Goal: Information Seeking & Learning: Learn about a topic

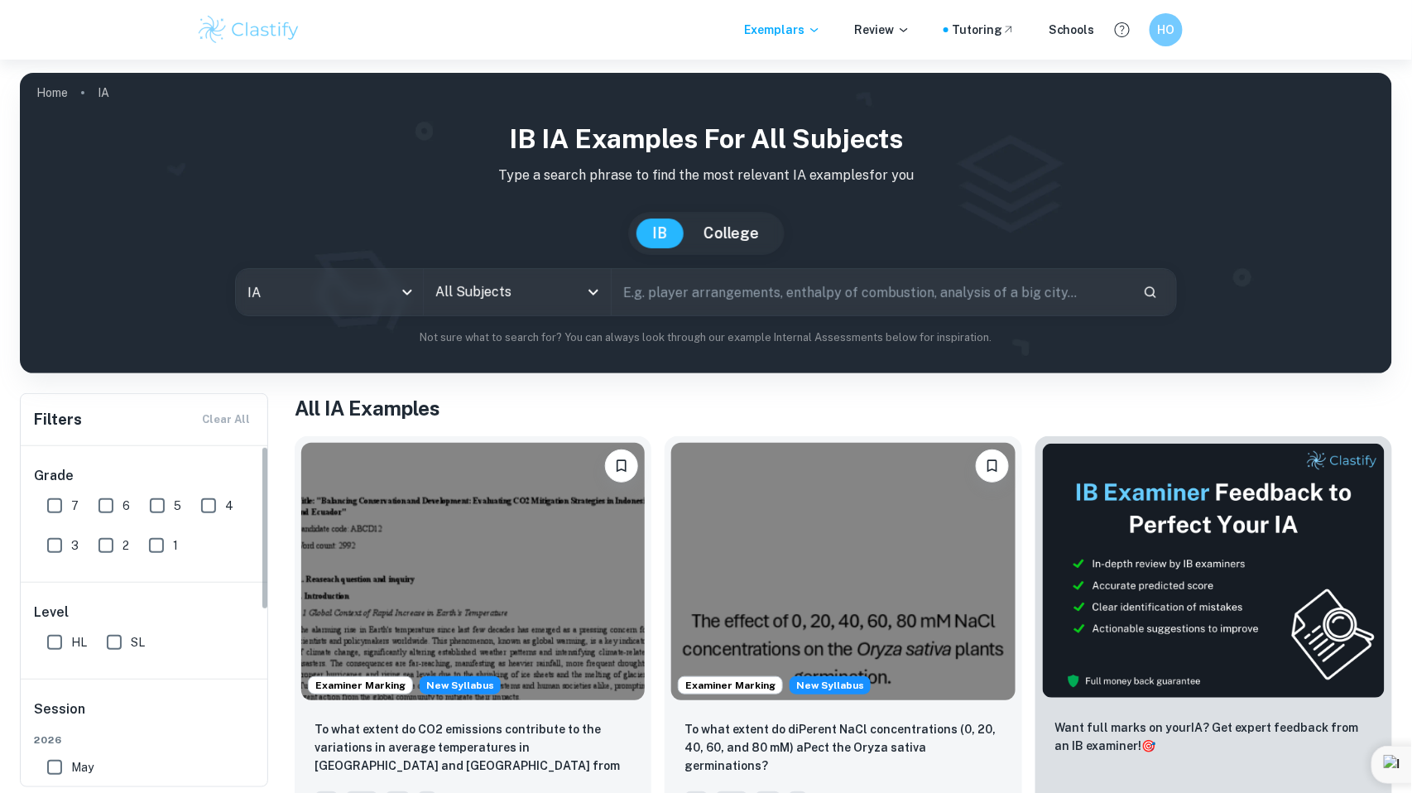
click at [54, 501] on input "7" at bounding box center [54, 505] width 33 height 33
checkbox input "true"
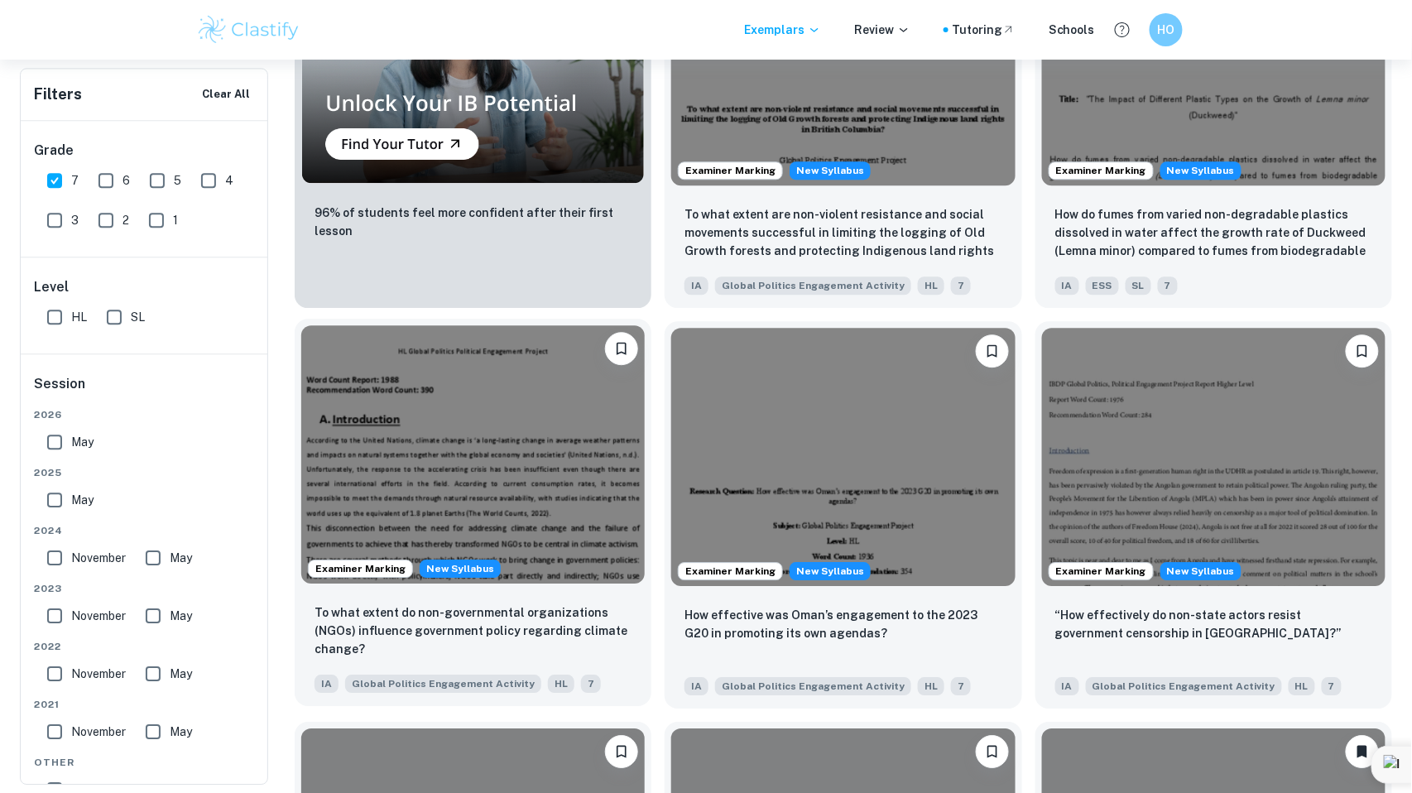
scroll to position [1706, 0]
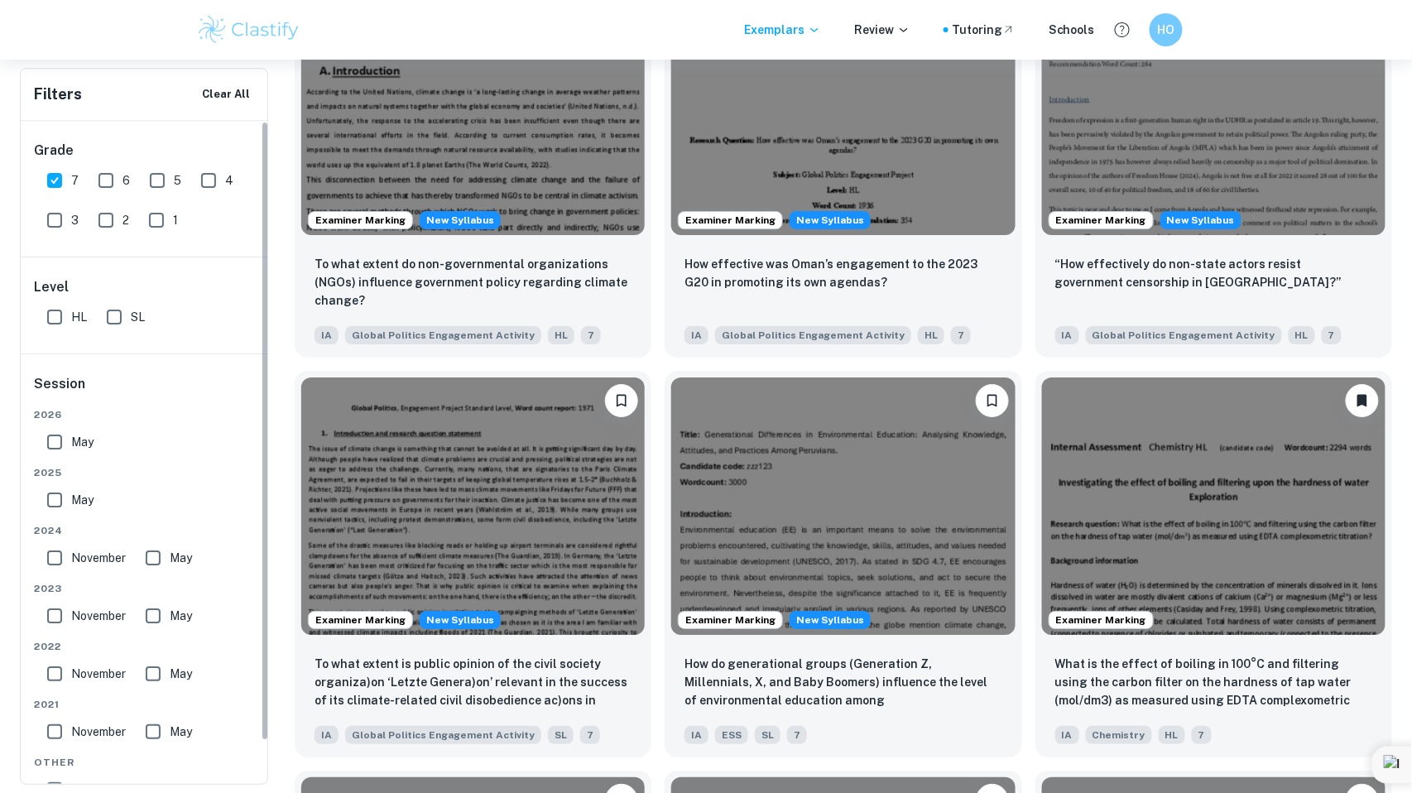
click at [50, 310] on input "HL" at bounding box center [54, 316] width 33 height 33
checkbox input "true"
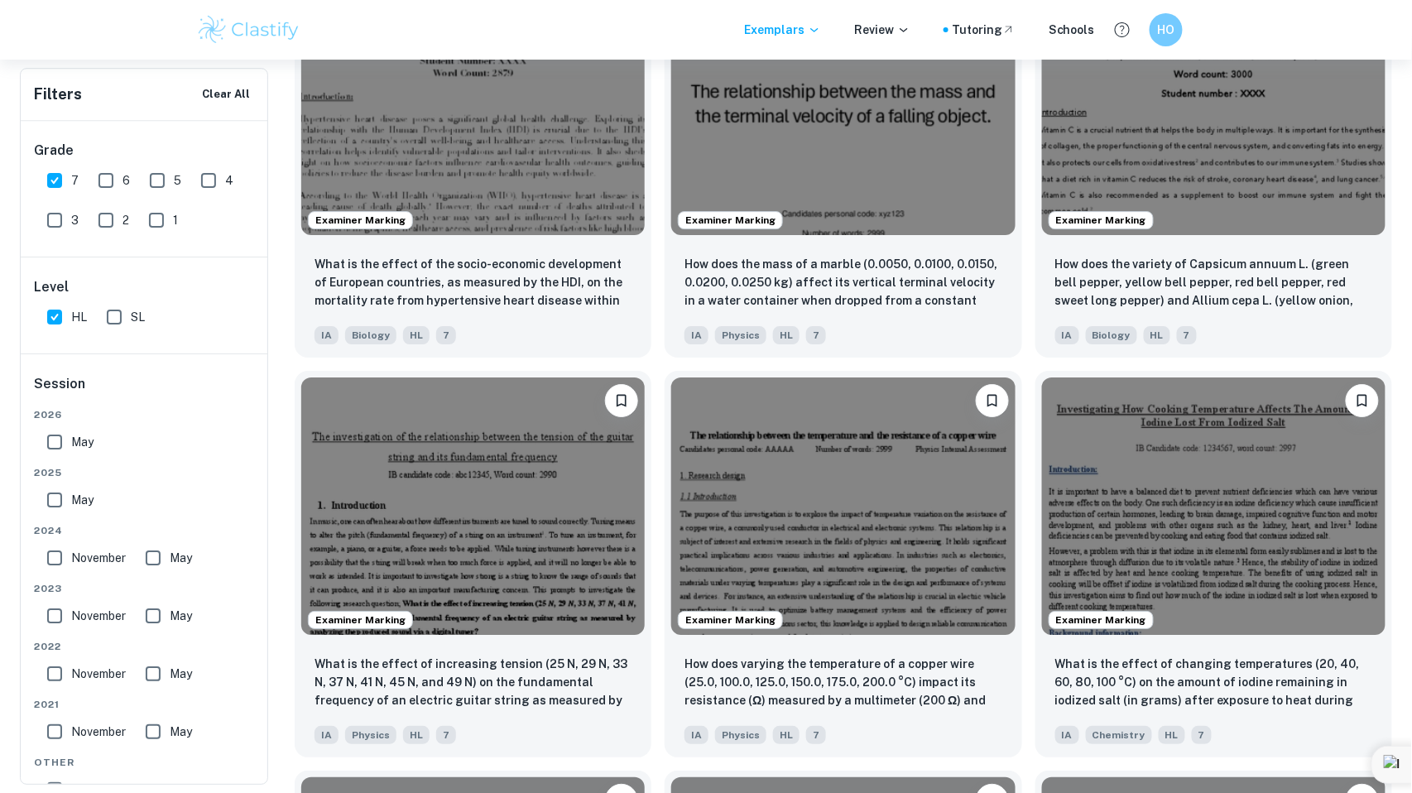
click at [47, 445] on input "May" at bounding box center [54, 441] width 33 height 33
checkbox input "true"
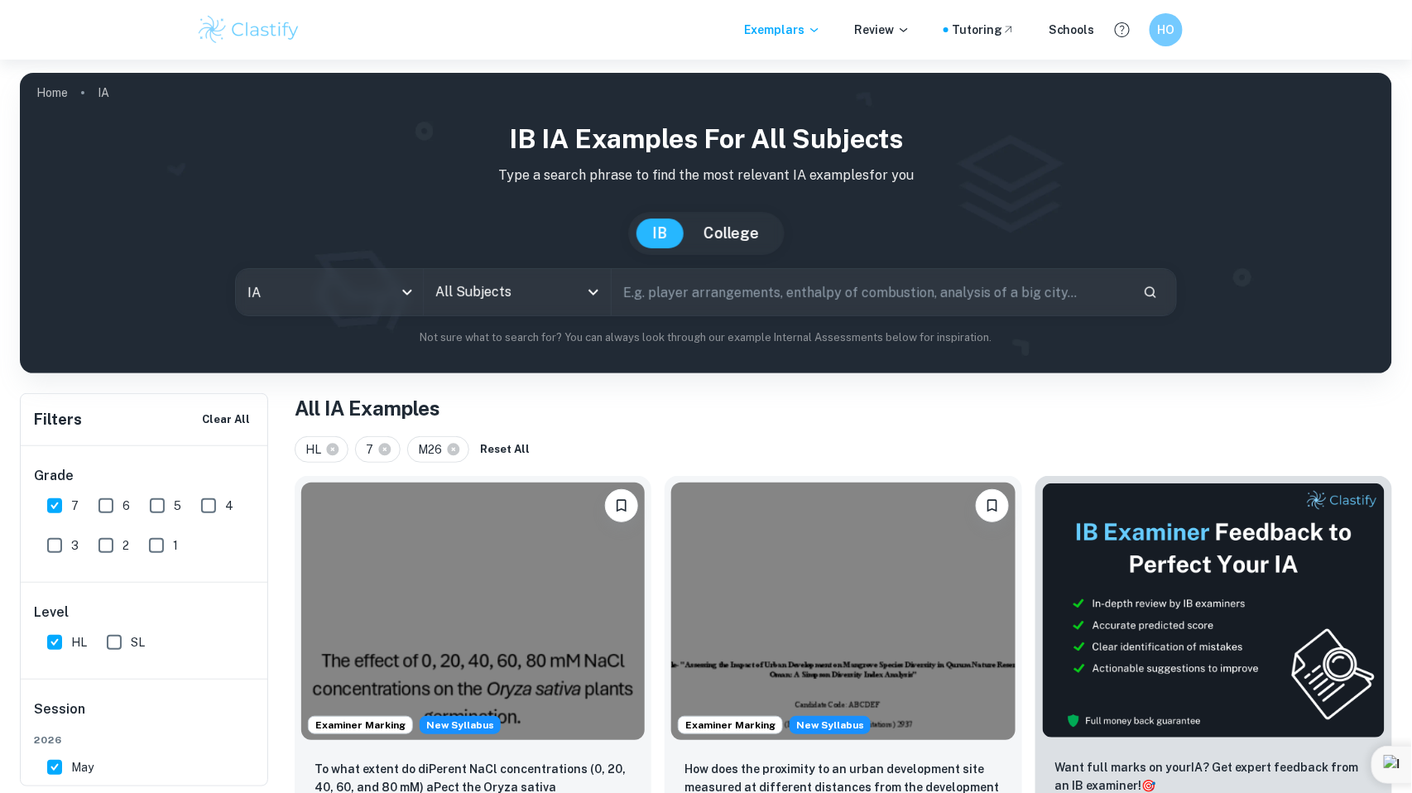
scroll to position [0, 0]
click at [647, 302] on input "text" at bounding box center [871, 292] width 518 height 46
click at [736, 300] on input "text" at bounding box center [871, 292] width 518 height 46
type input "P"
click at [507, 295] on input "All Subjects" at bounding box center [504, 291] width 147 height 31
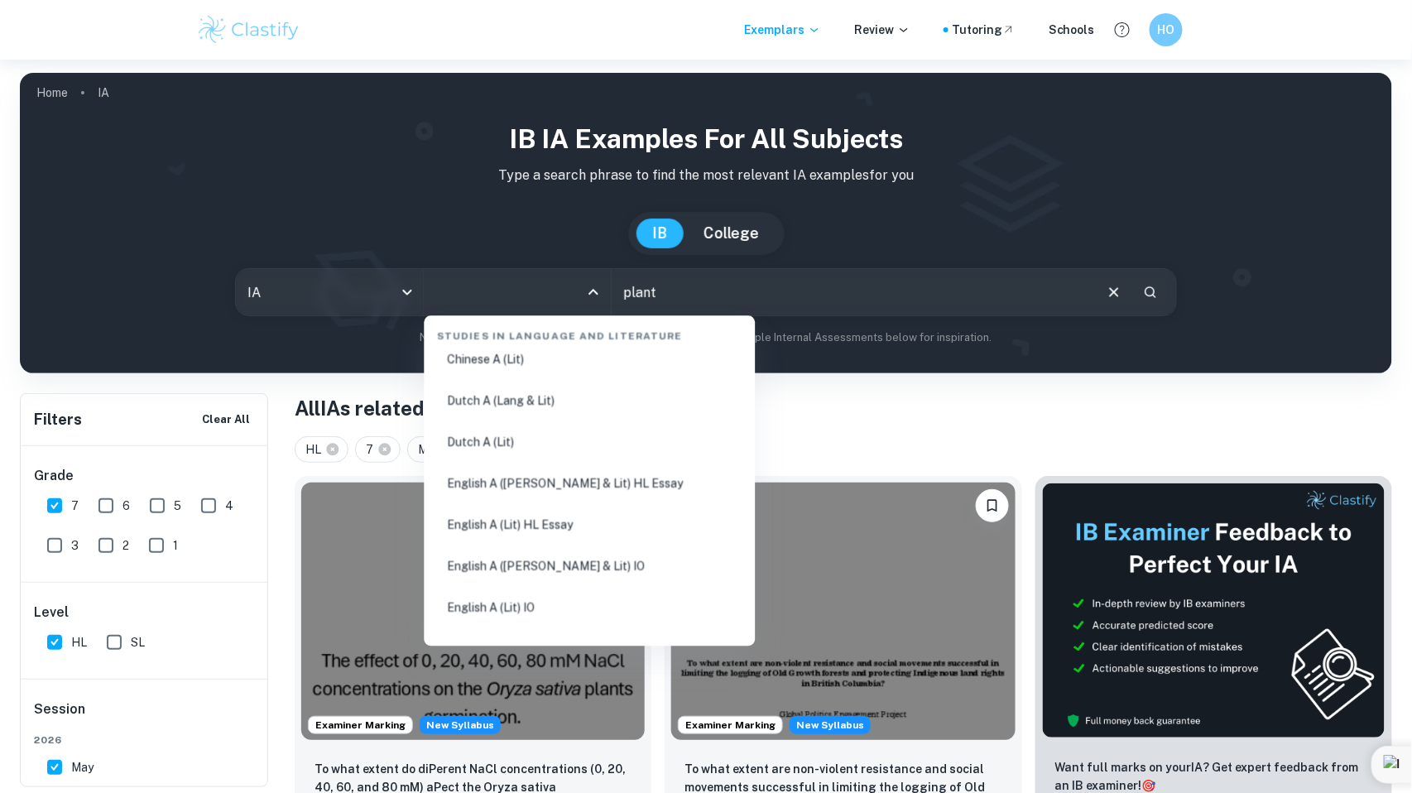
scroll to position [228, 0]
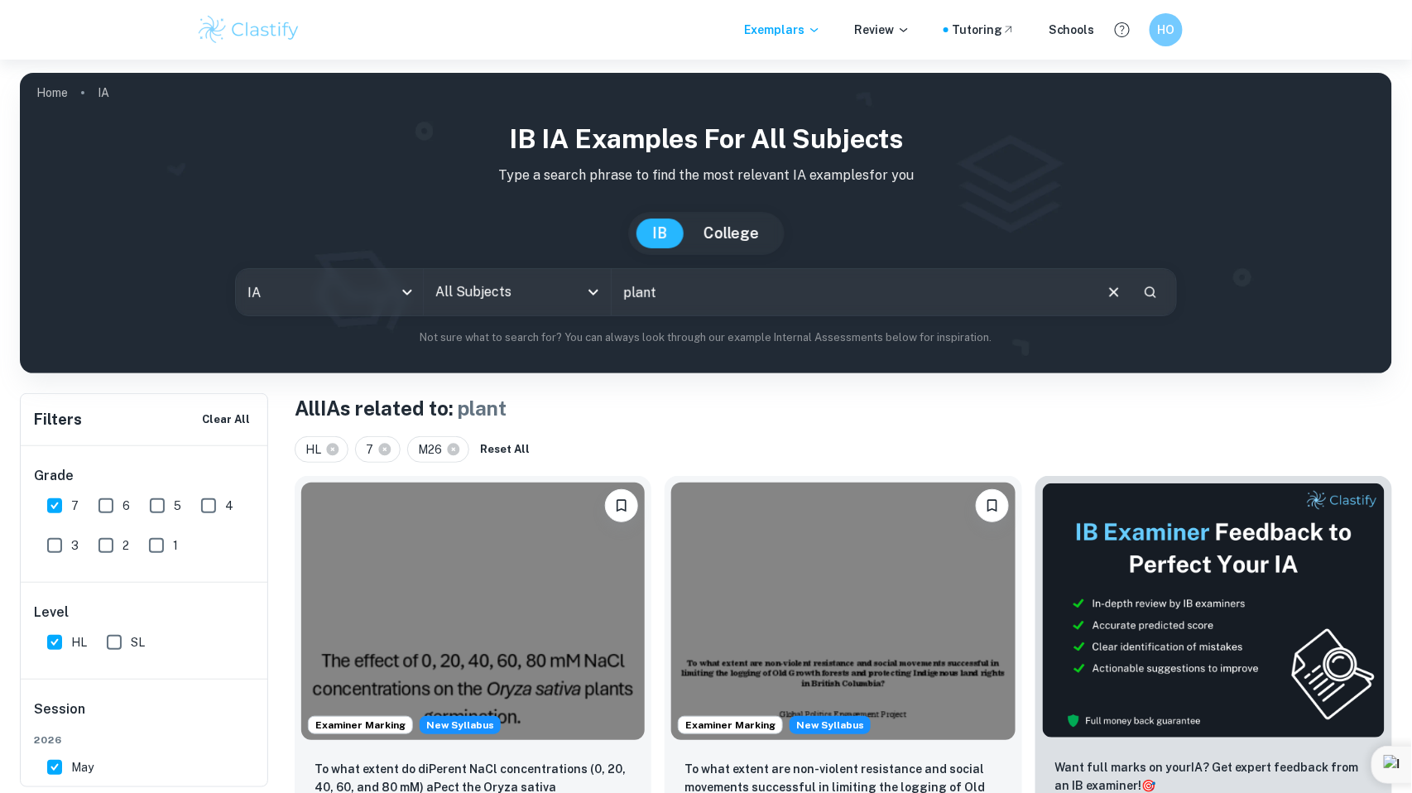
click at [848, 444] on div "HL 7 M26 Reset All" at bounding box center [843, 449] width 1097 height 26
click at [746, 292] on input "plant" at bounding box center [852, 292] width 480 height 46
type input "p"
click at [591, 292] on icon "Open" at bounding box center [593, 292] width 20 height 20
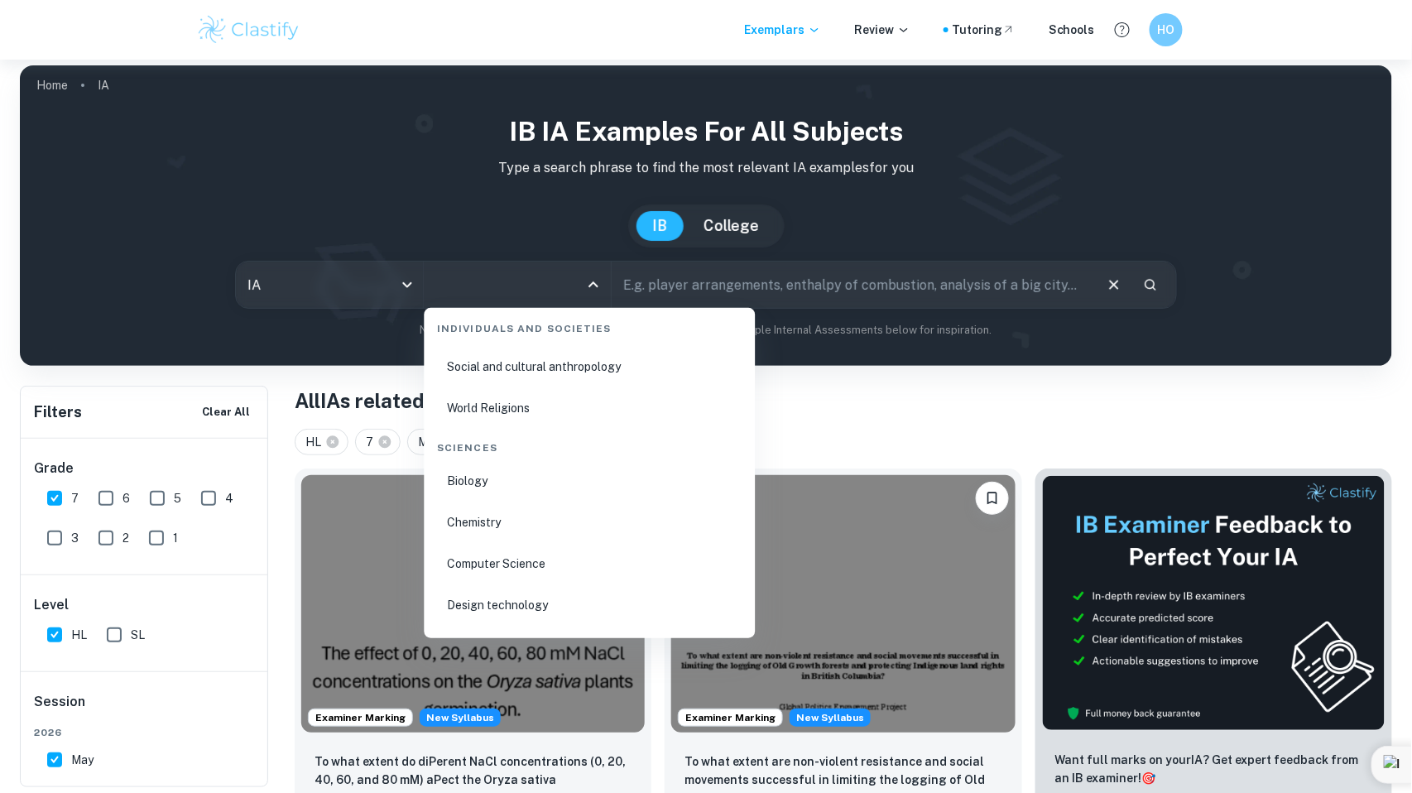
scroll to position [2461, 0]
click at [537, 465] on li "Biology" at bounding box center [590, 484] width 318 height 38
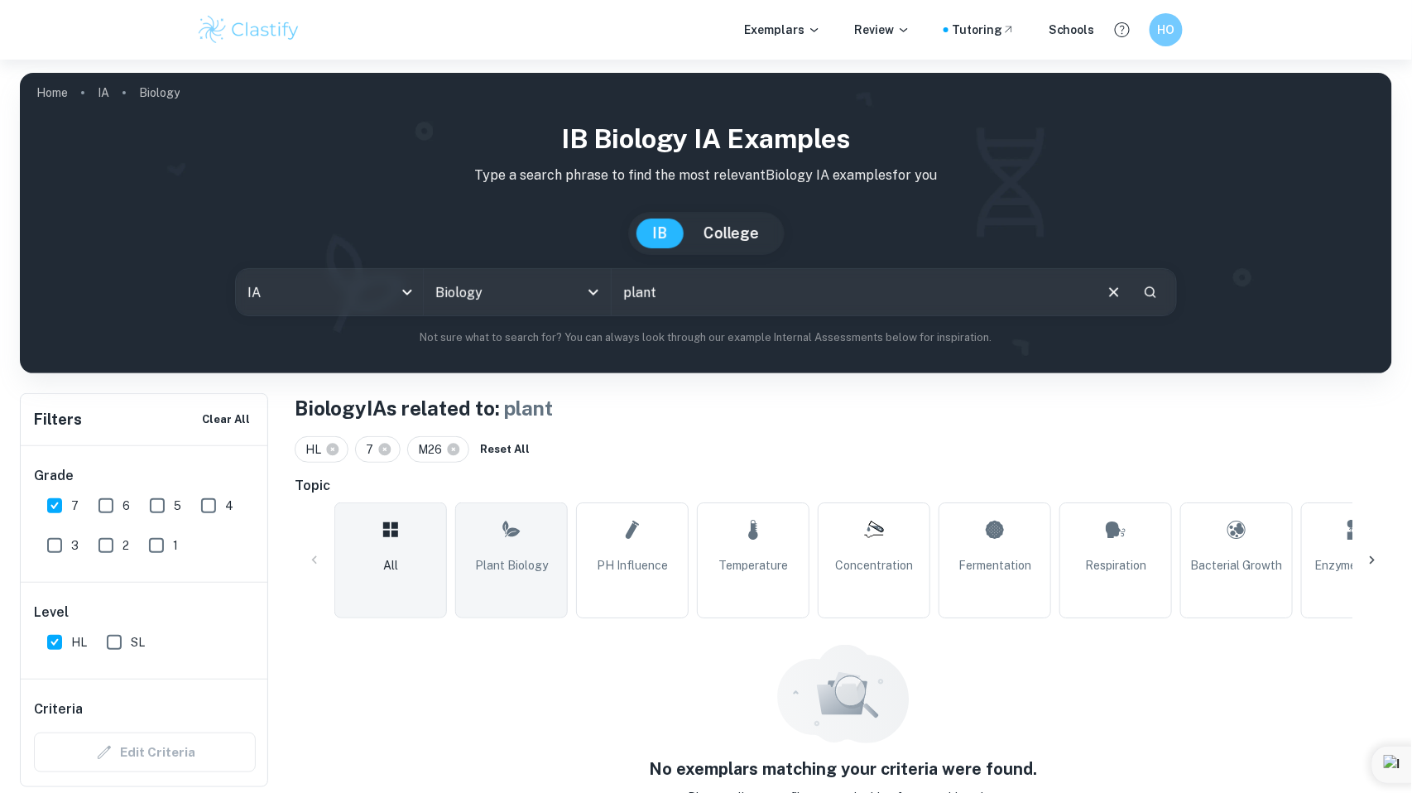
click at [503, 578] on link "Plant Biology" at bounding box center [511, 560] width 113 height 116
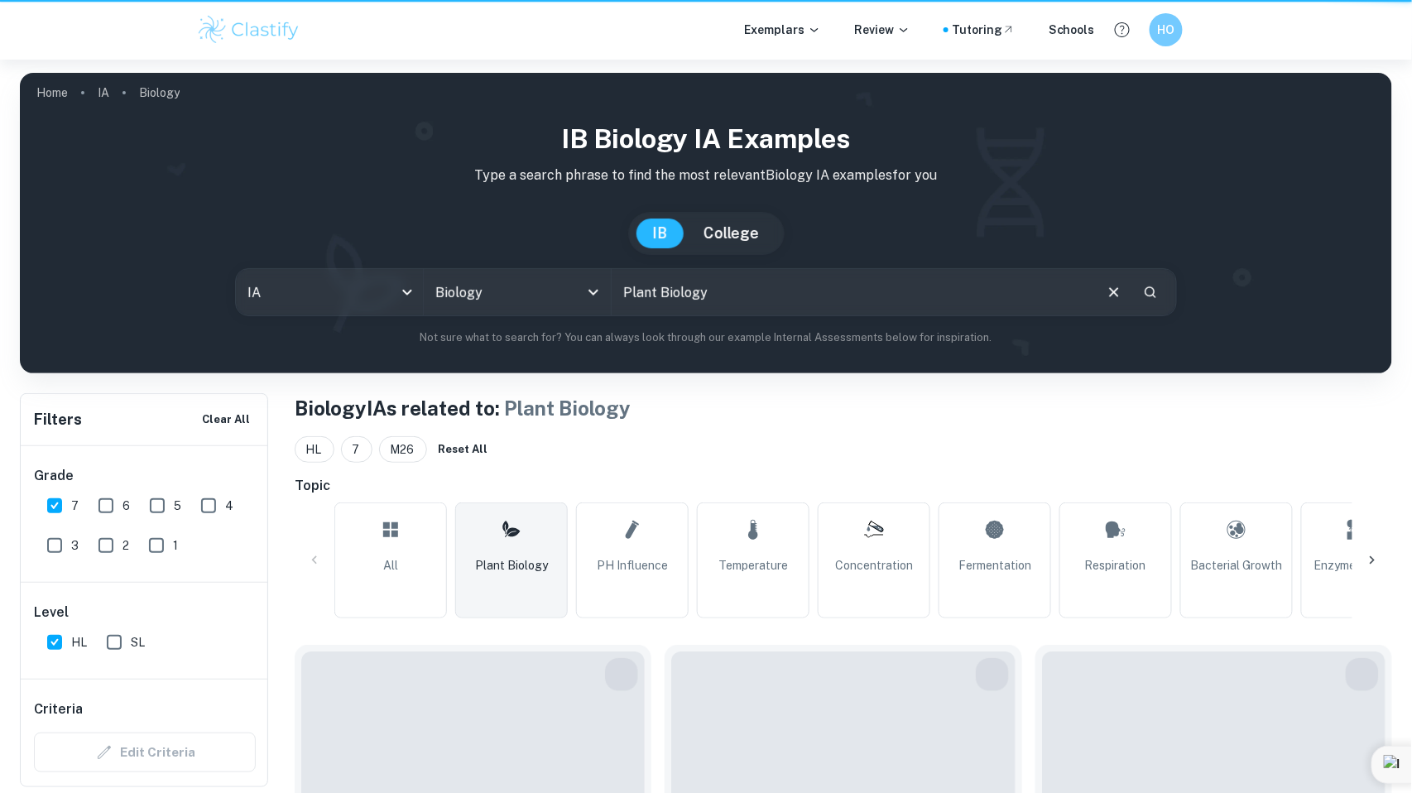
type input "Plant Biology"
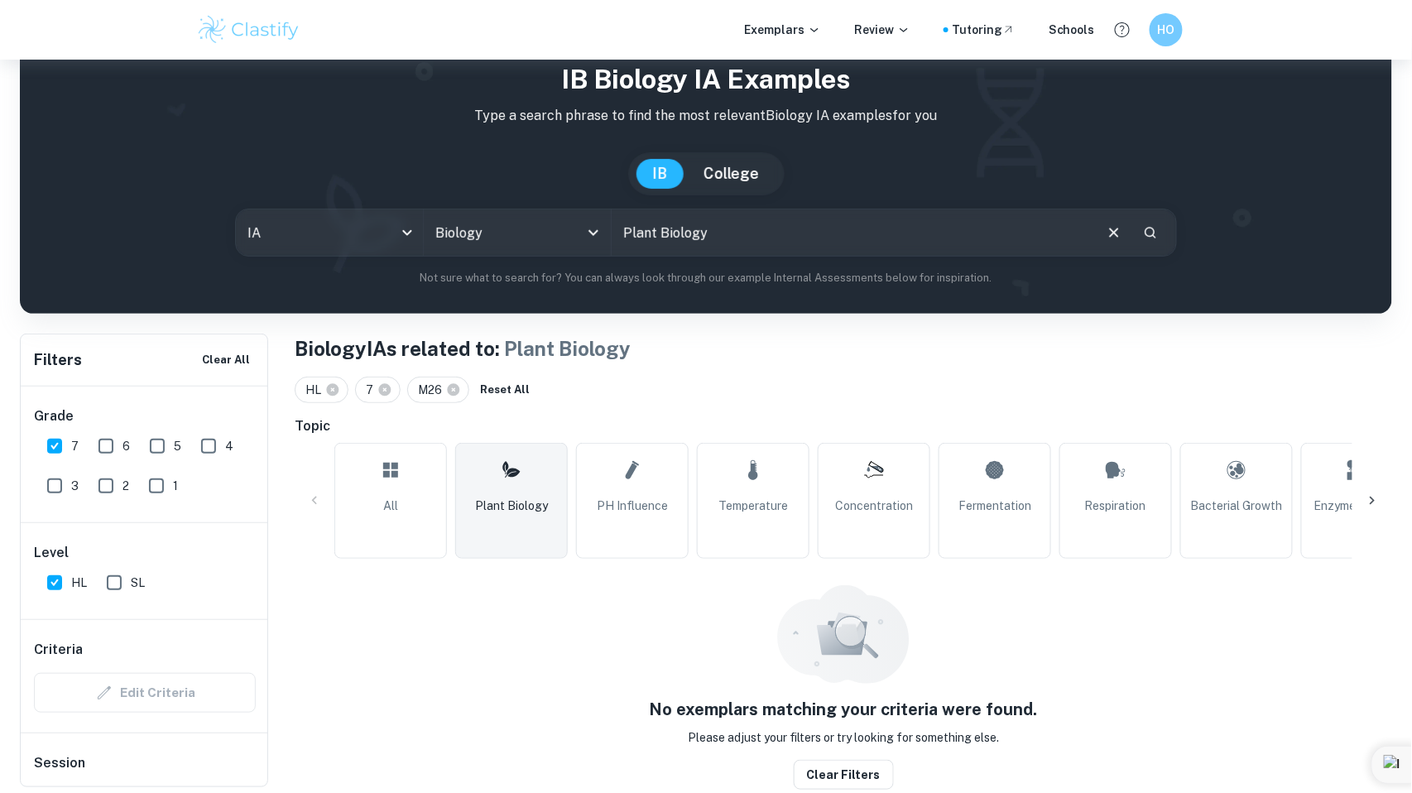
scroll to position [60, 0]
click at [662, 233] on input "Plant Biology" at bounding box center [852, 232] width 480 height 46
drag, startPoint x: 696, startPoint y: 220, endPoint x: 729, endPoint y: 243, distance: 40.4
click at [729, 243] on input "Plant Biology" at bounding box center [852, 232] width 480 height 46
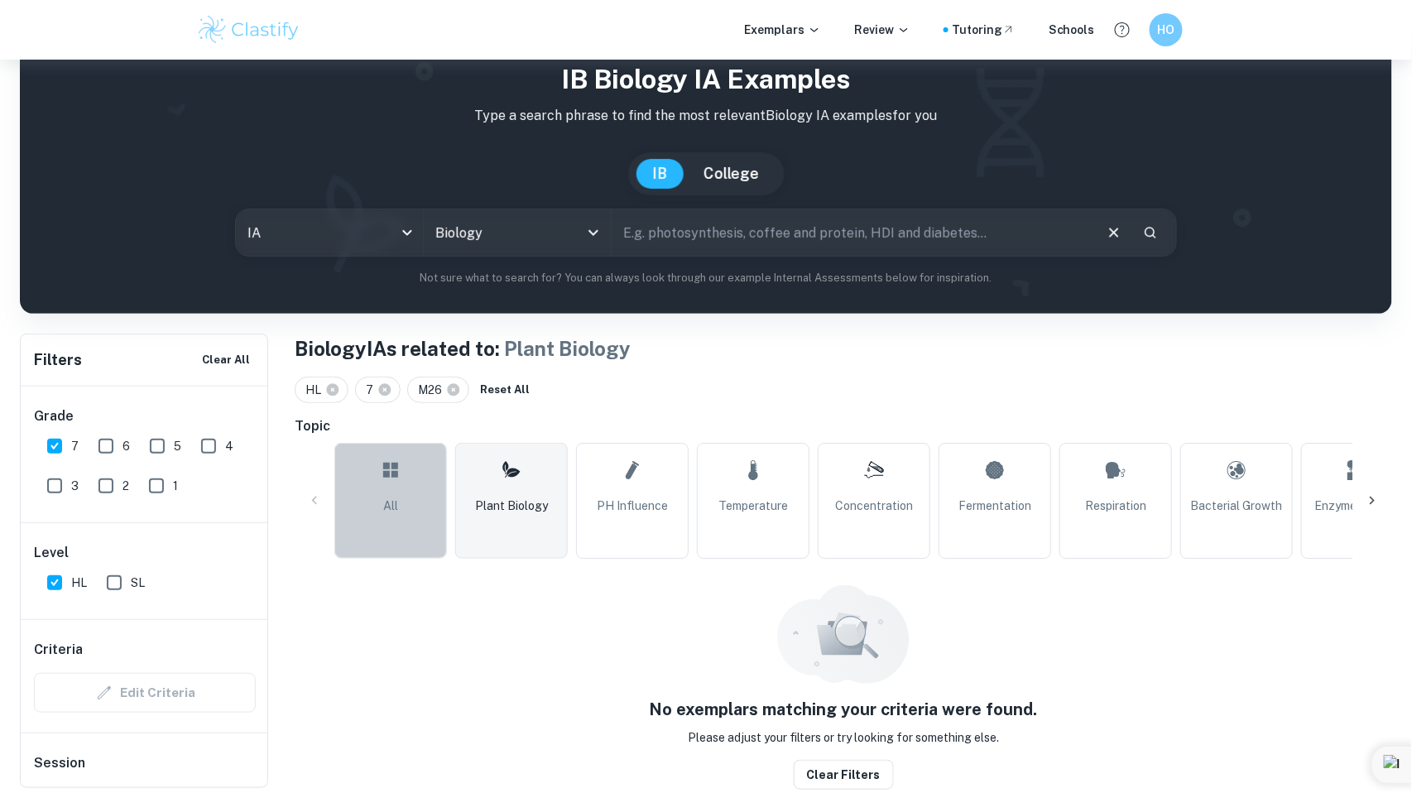
click at [384, 498] on span "All" at bounding box center [390, 506] width 15 height 18
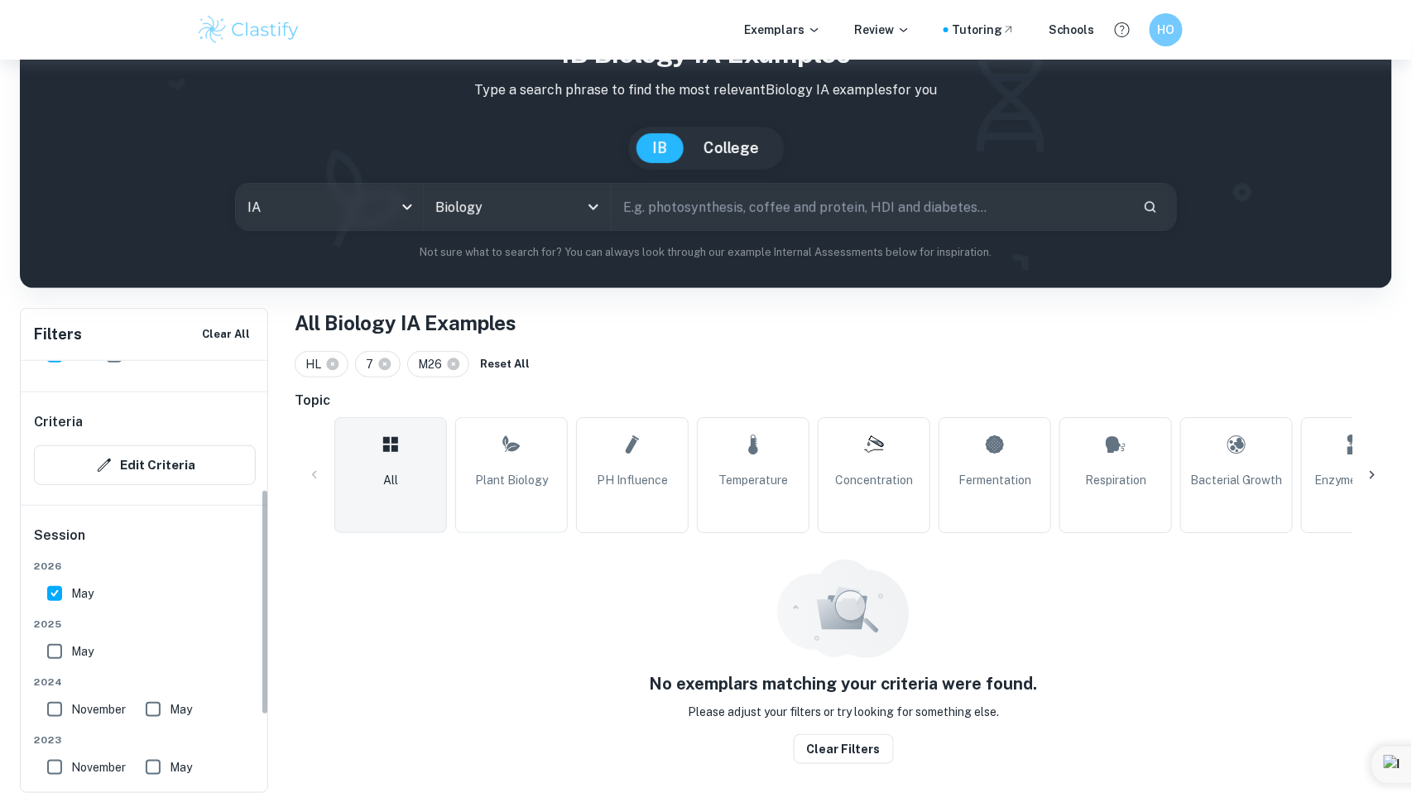
scroll to position [285, 0]
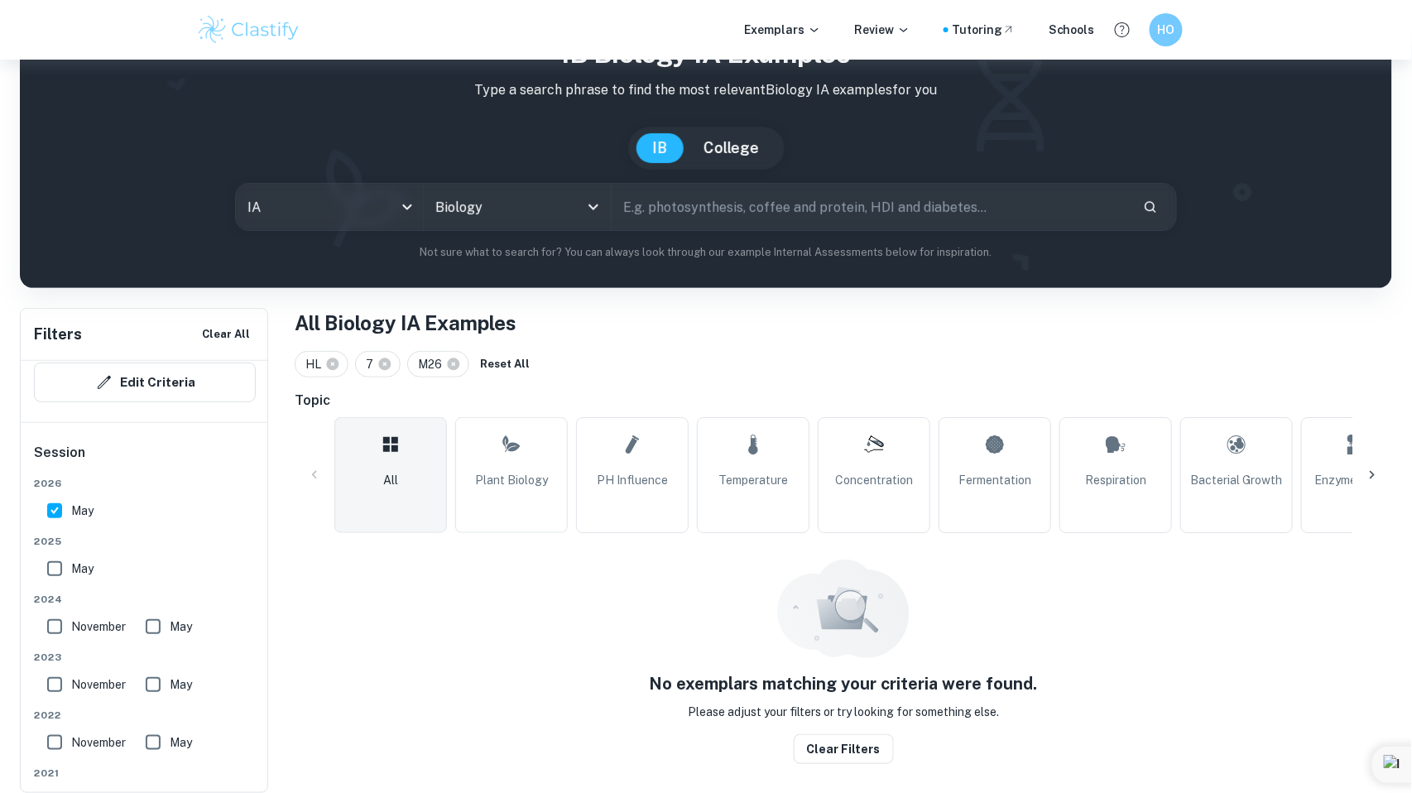
click at [56, 572] on input "May" at bounding box center [54, 568] width 33 height 33
checkbox input "true"
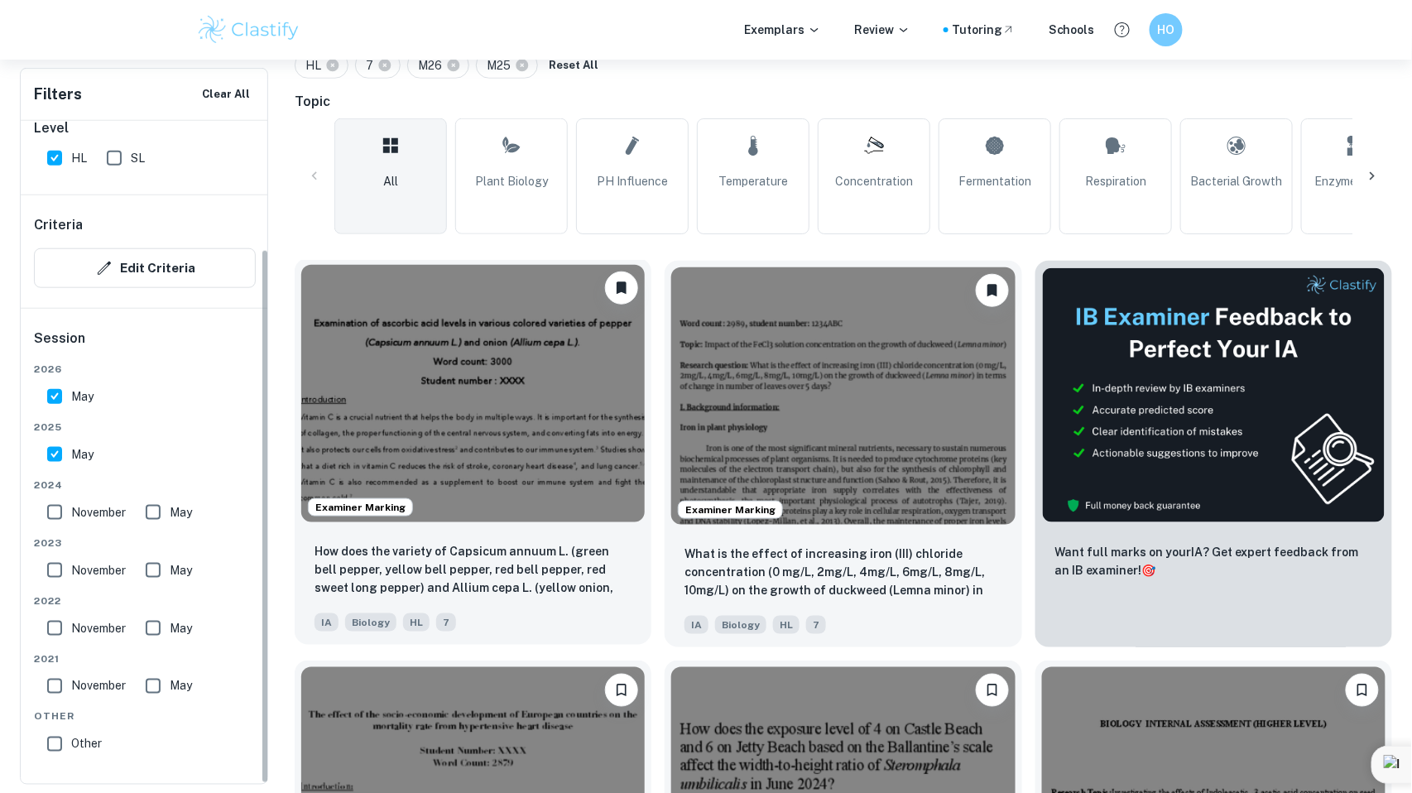
scroll to position [387, 0]
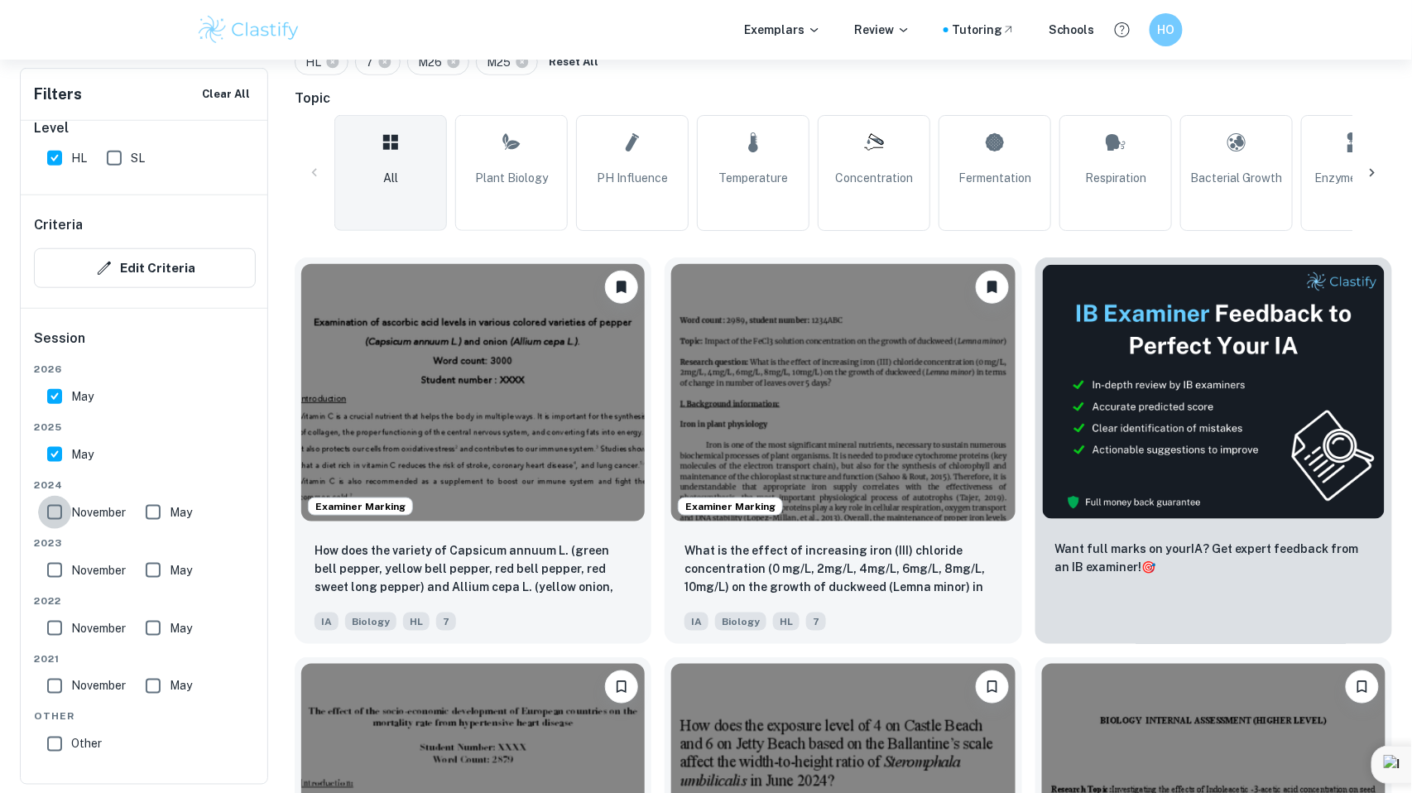
click at [58, 501] on input "November" at bounding box center [54, 512] width 33 height 33
checkbox input "true"
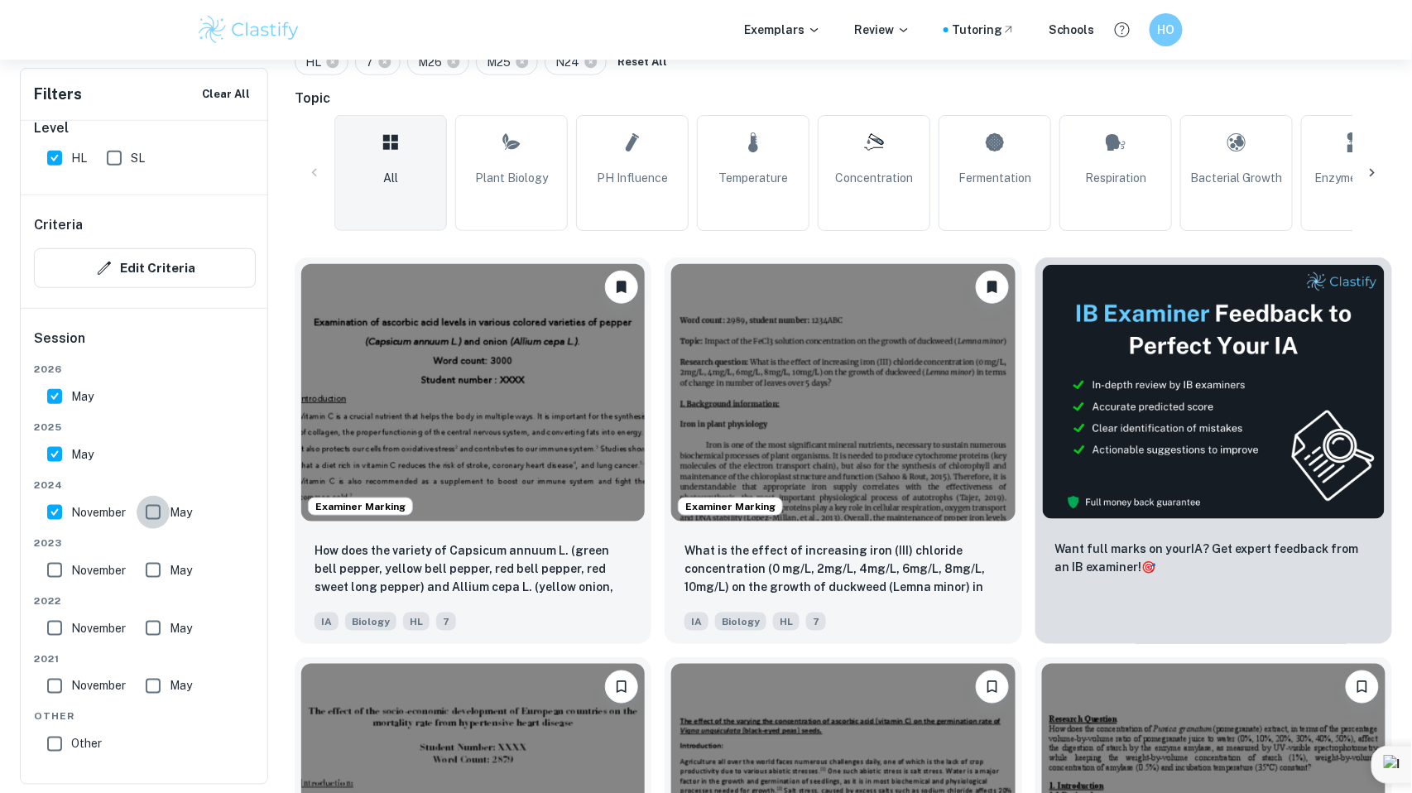
click at [163, 506] on input "May" at bounding box center [153, 512] width 33 height 33
checkbox input "true"
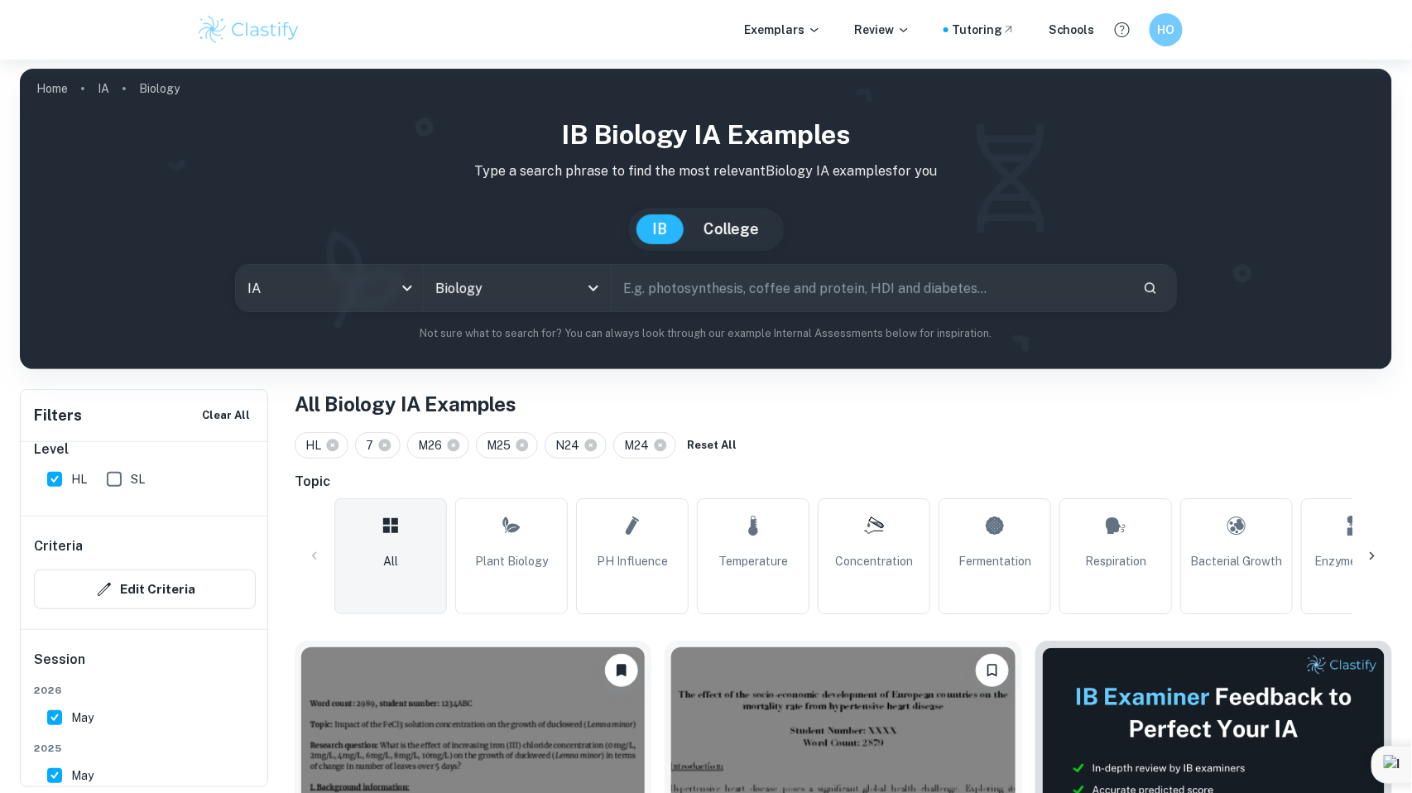
scroll to position [4, 0]
click at [517, 581] on link "Plant Biology" at bounding box center [511, 556] width 113 height 116
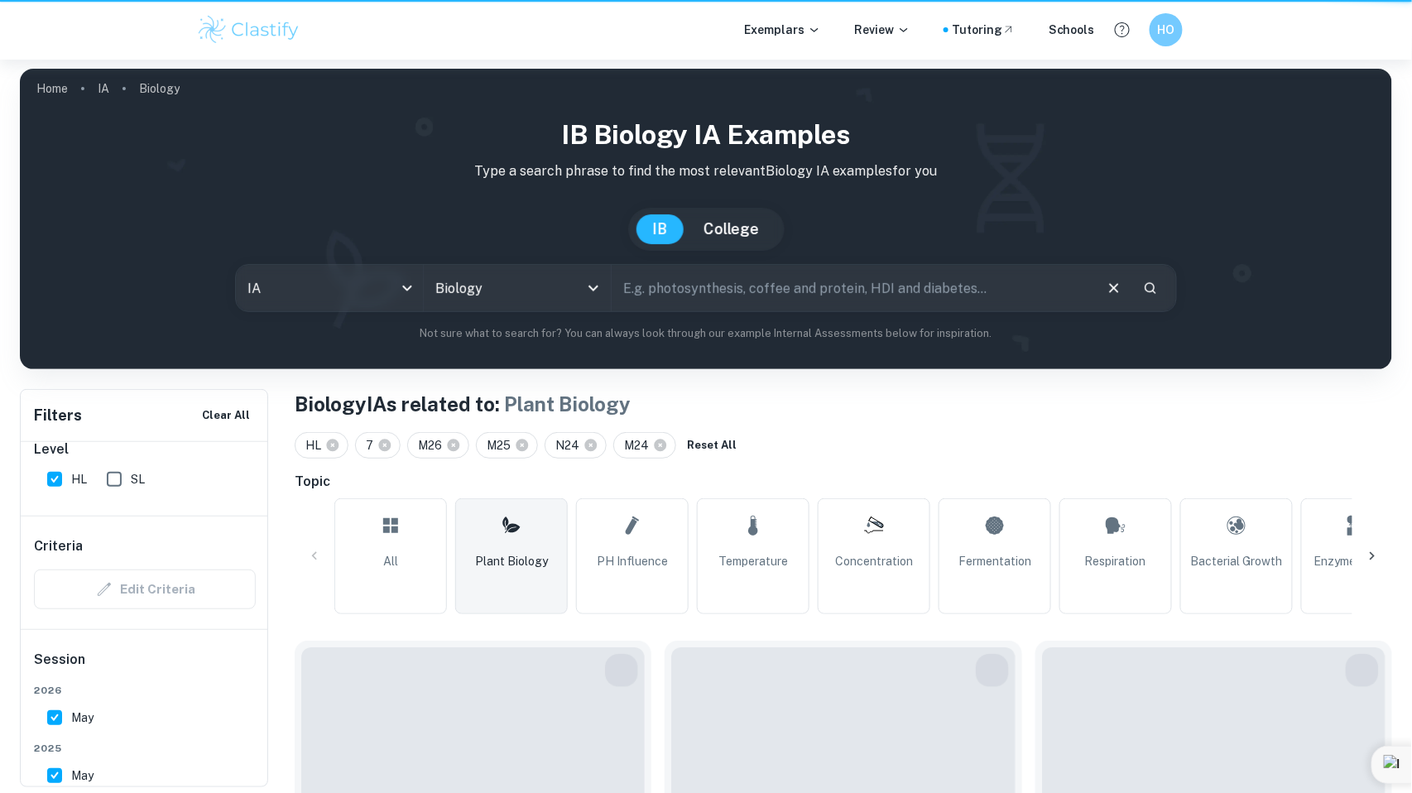
type input "Plant Biology"
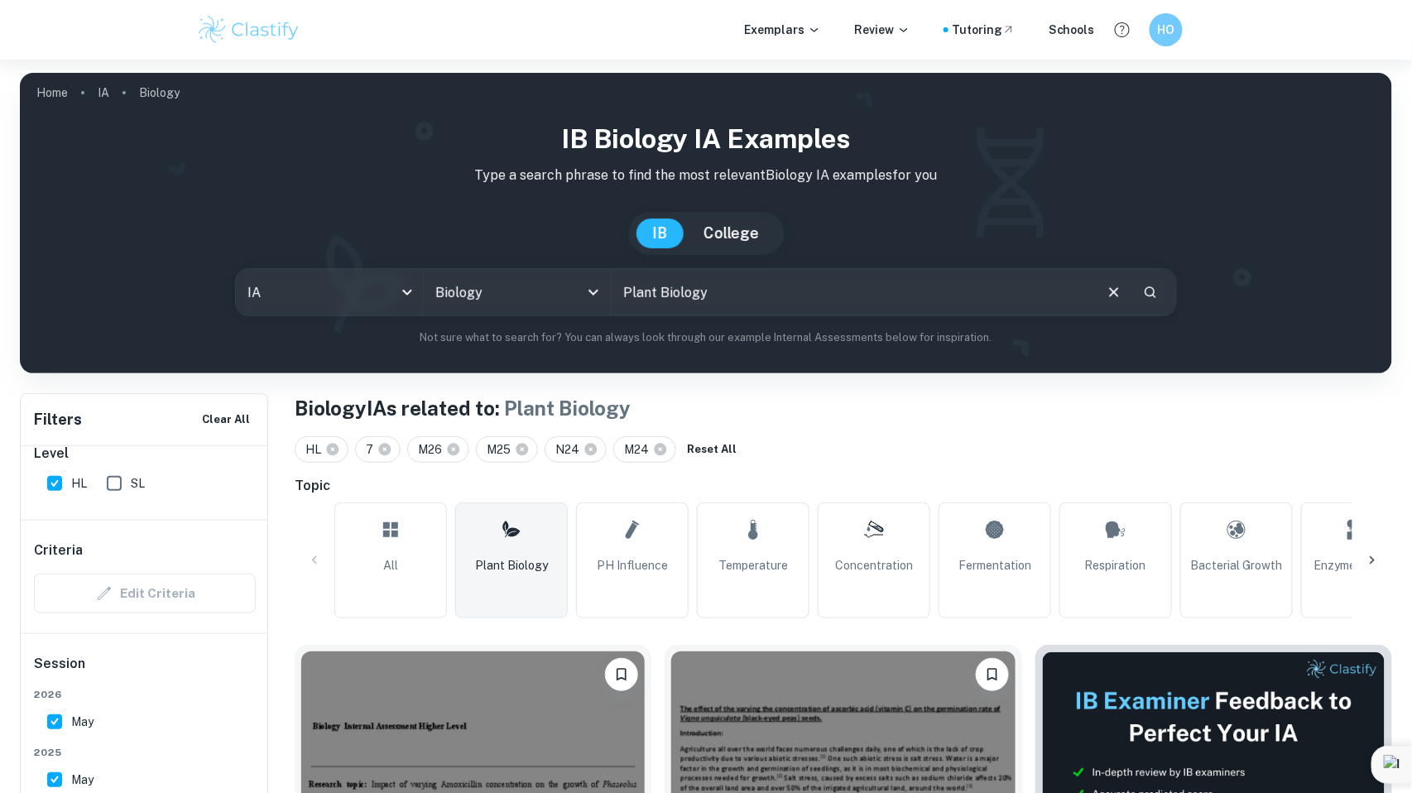
scroll to position [465, 0]
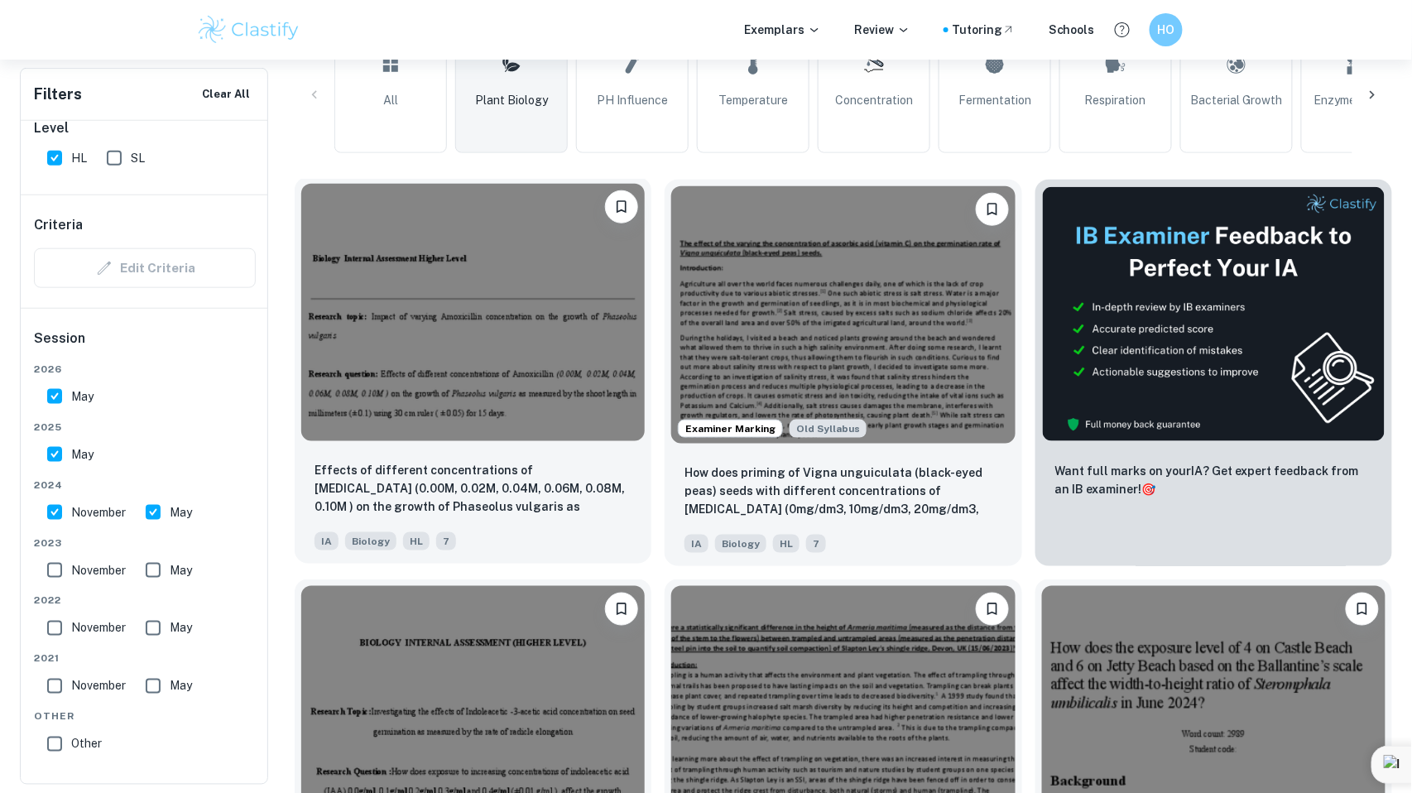
click at [593, 515] on div "Effects of different concentrations of Amoxicillin (0.00M, 0.02M, 0.04M, 0.06M,…" at bounding box center [472, 489] width 317 height 56
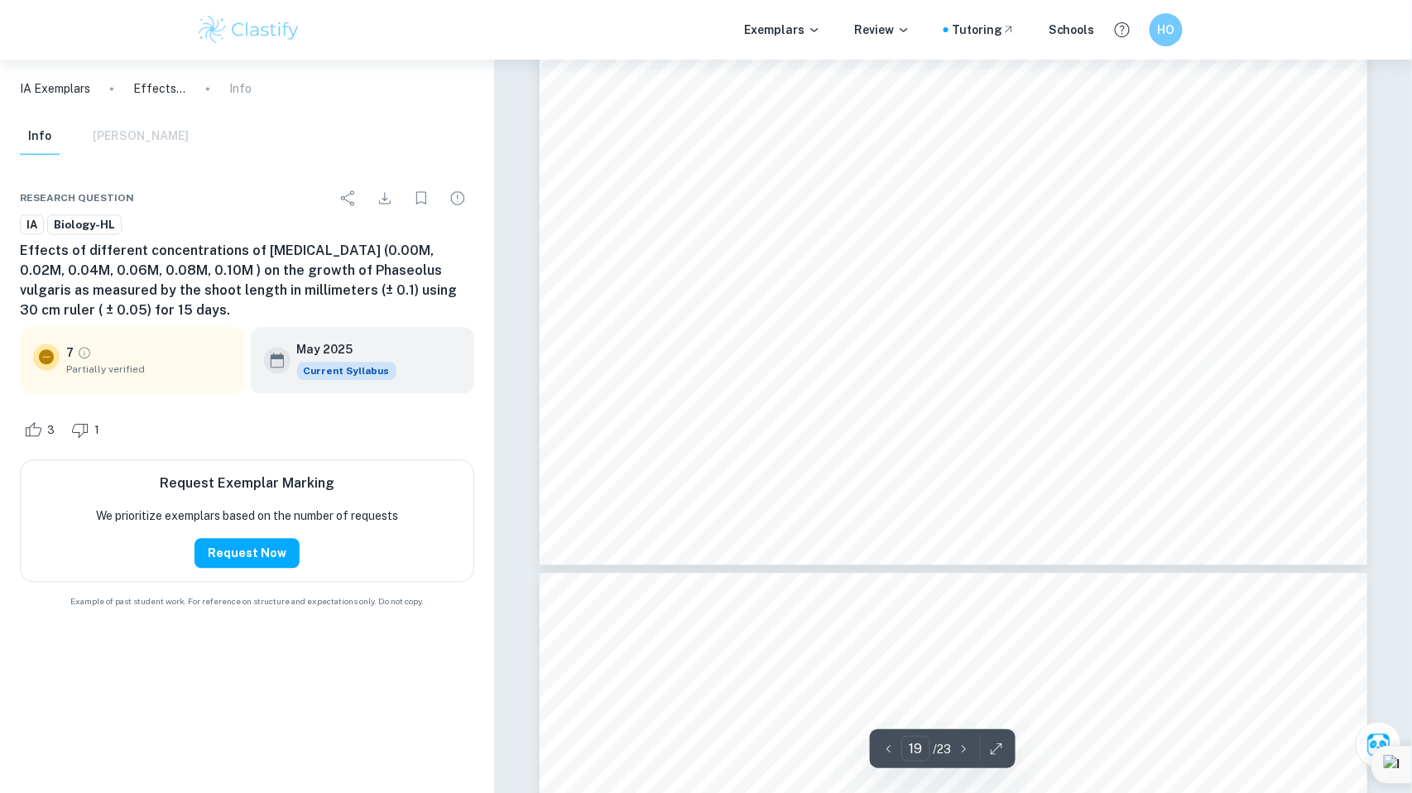
scroll to position [18948, 0]
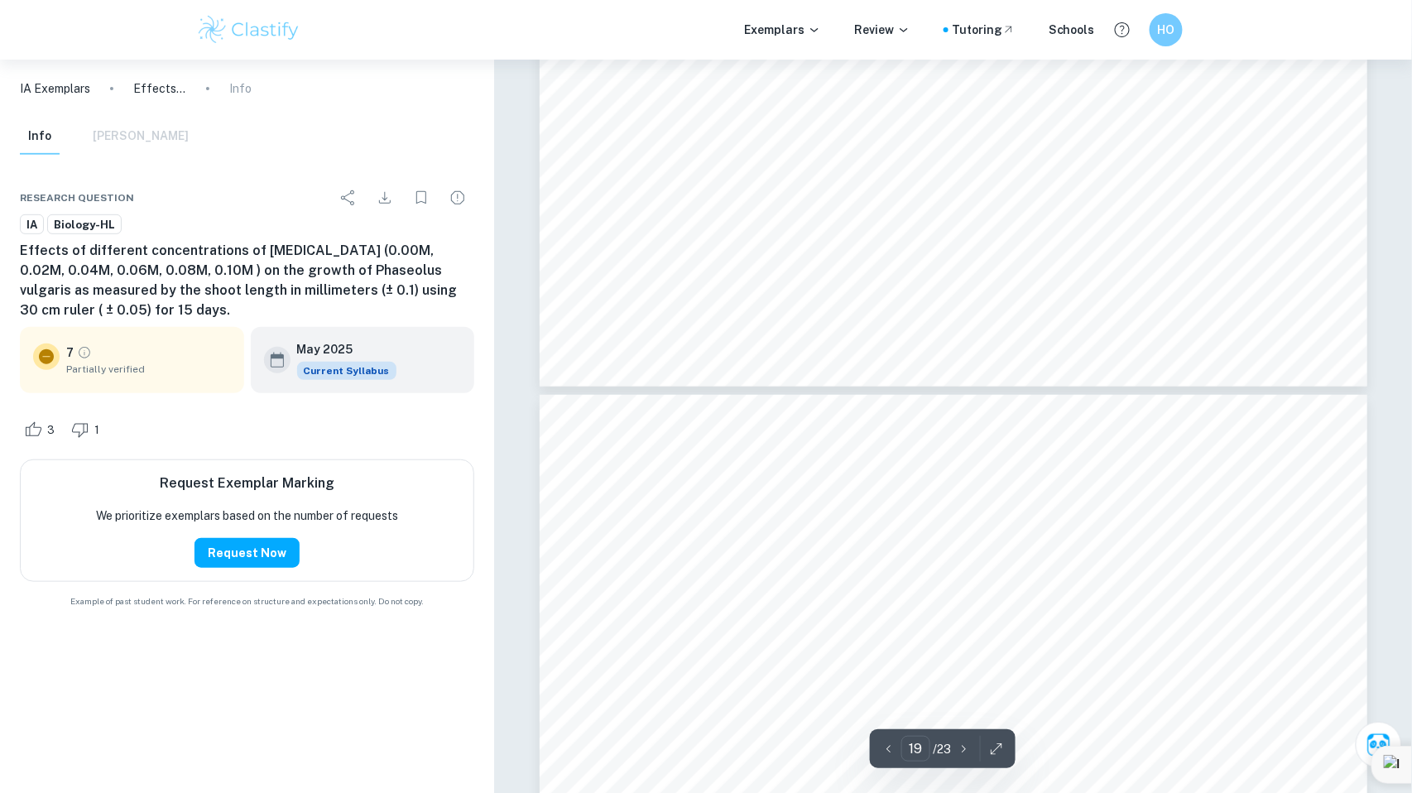
type input "18"
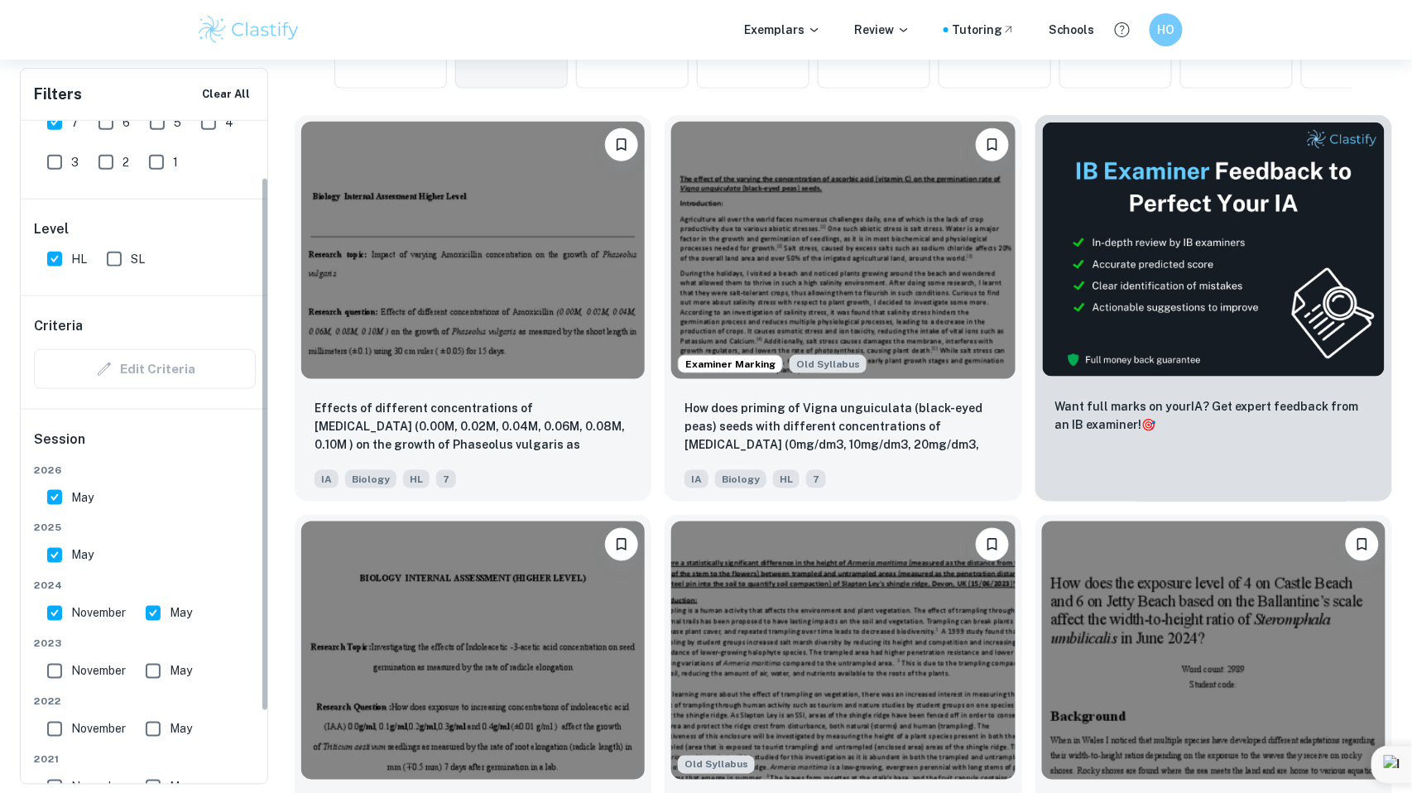
scroll to position [71, 0]
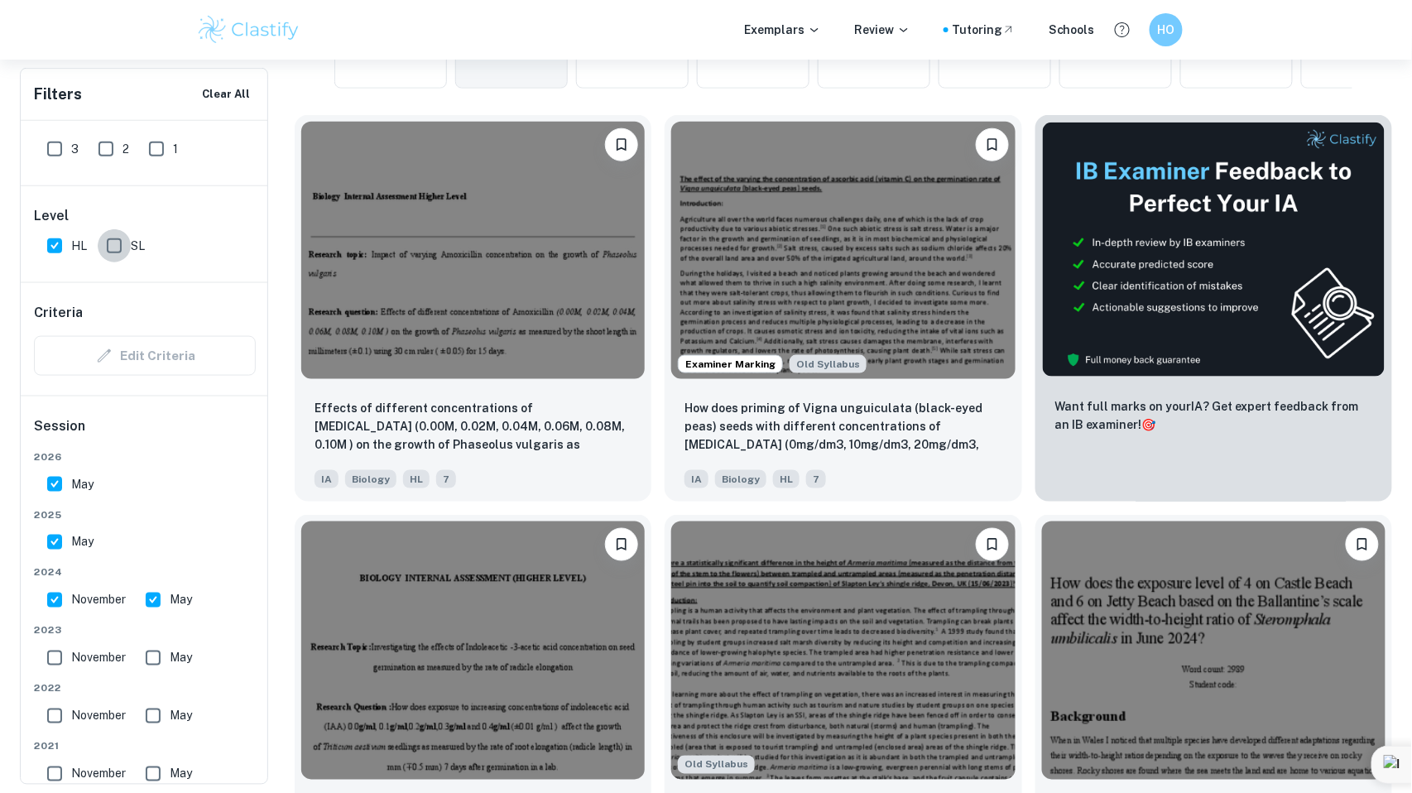
click at [113, 255] on input "SL" at bounding box center [114, 245] width 33 height 33
checkbox input "true"
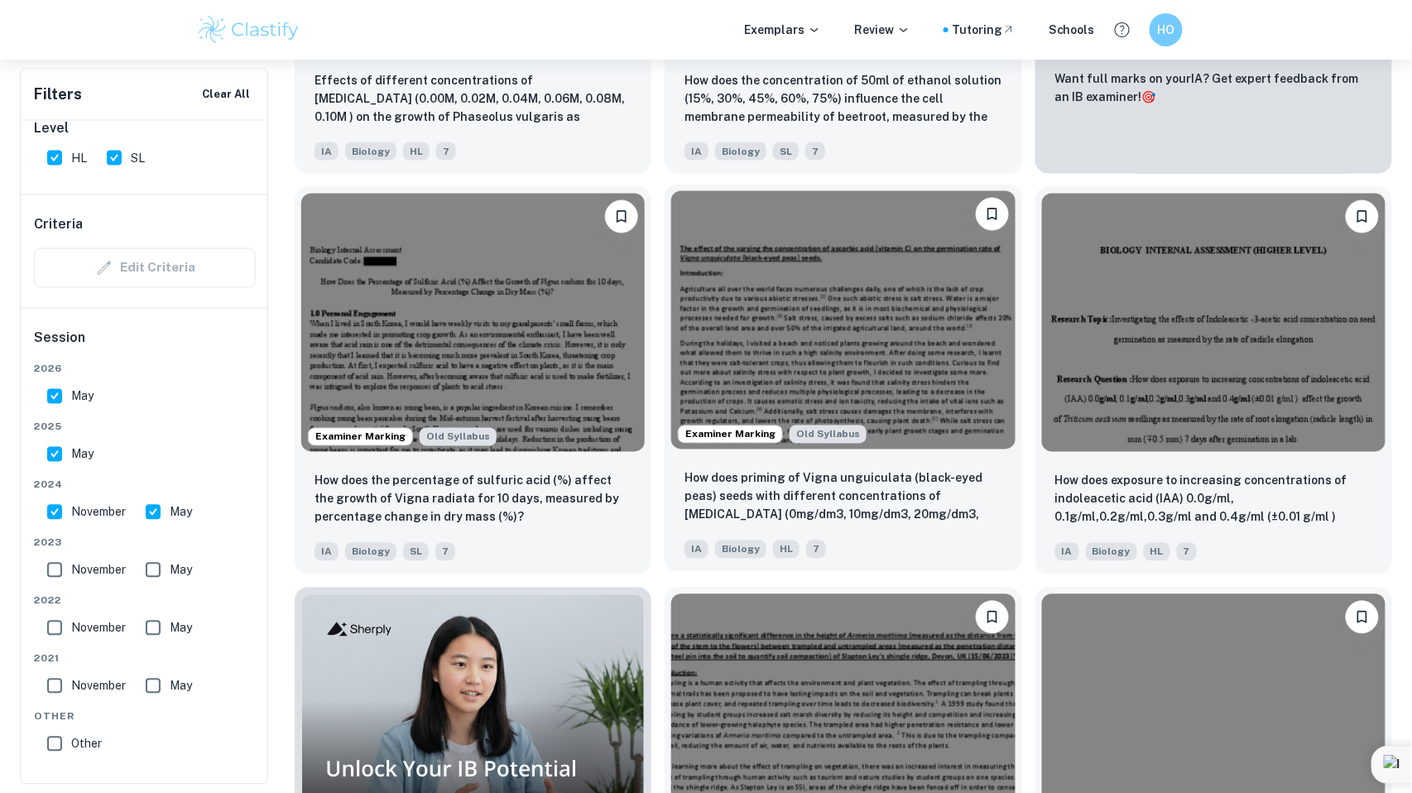
scroll to position [854, 0]
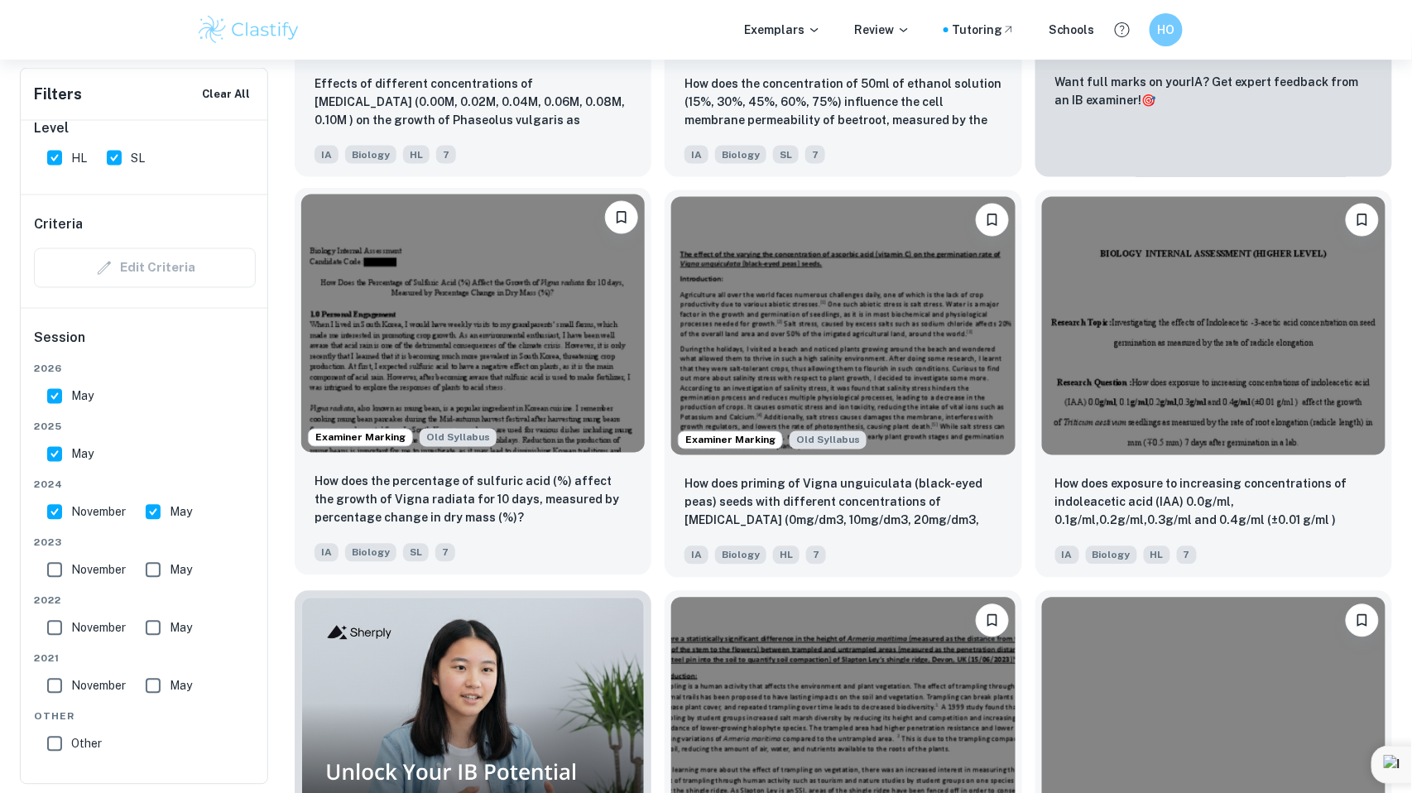
click at [528, 375] on img at bounding box center [472, 322] width 343 height 257
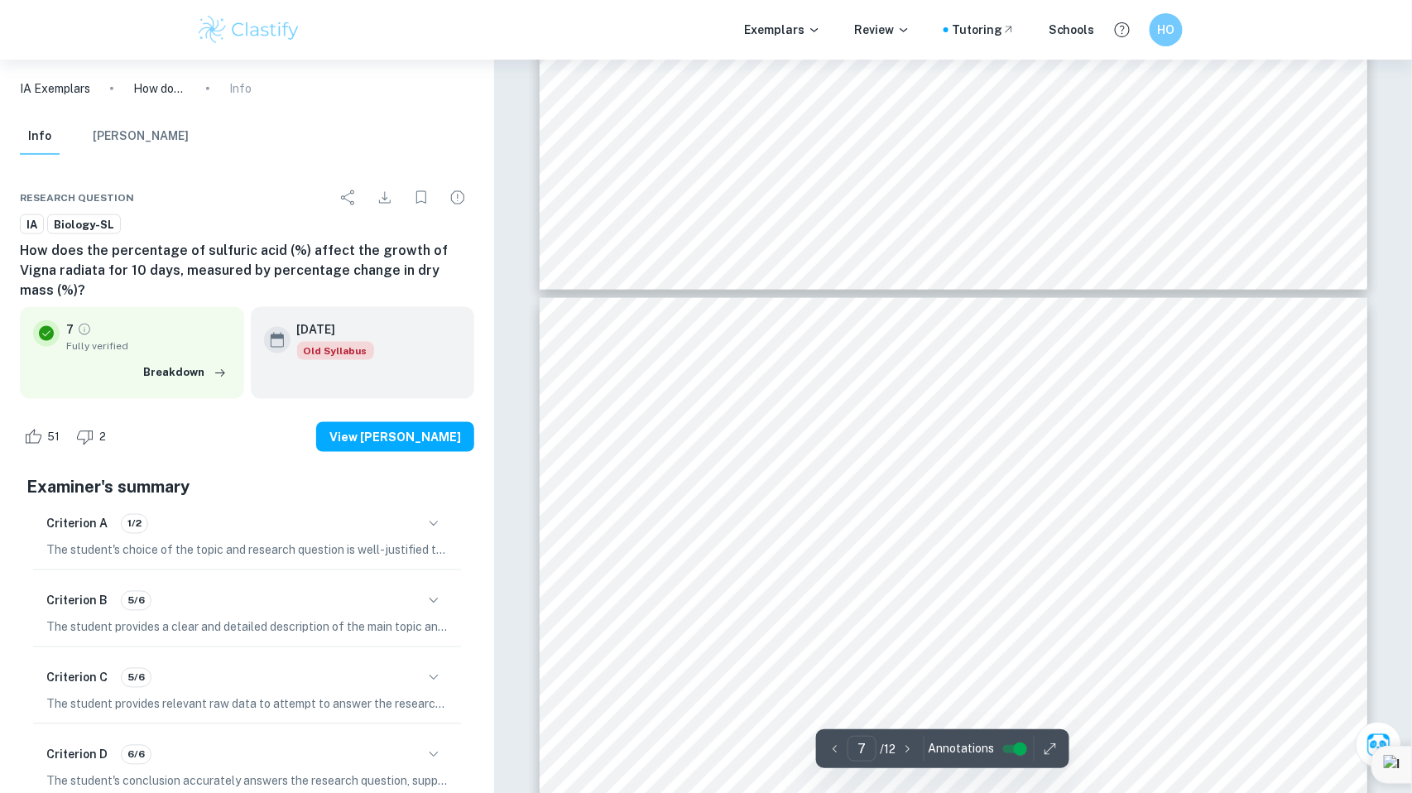
scroll to position [7174, 0]
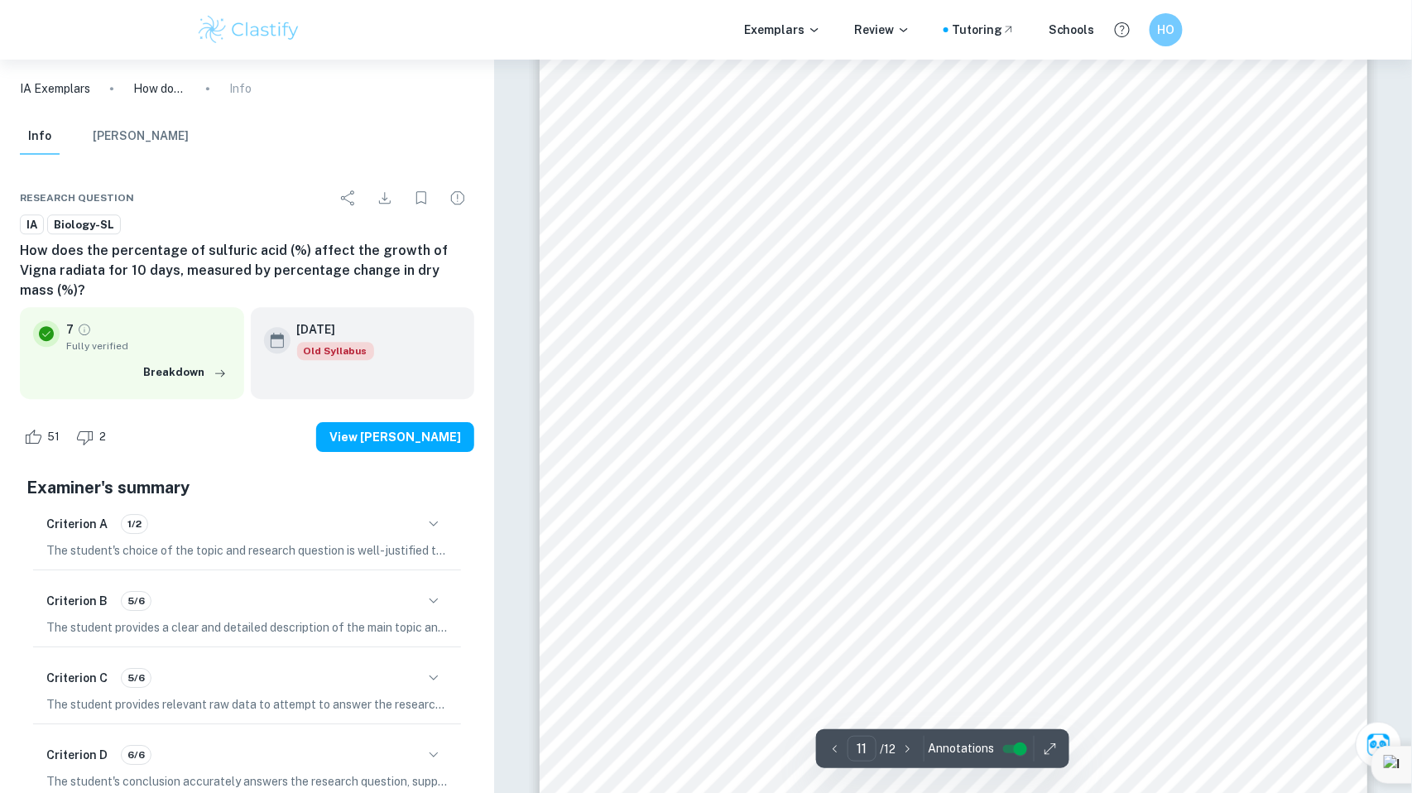
type input "10"
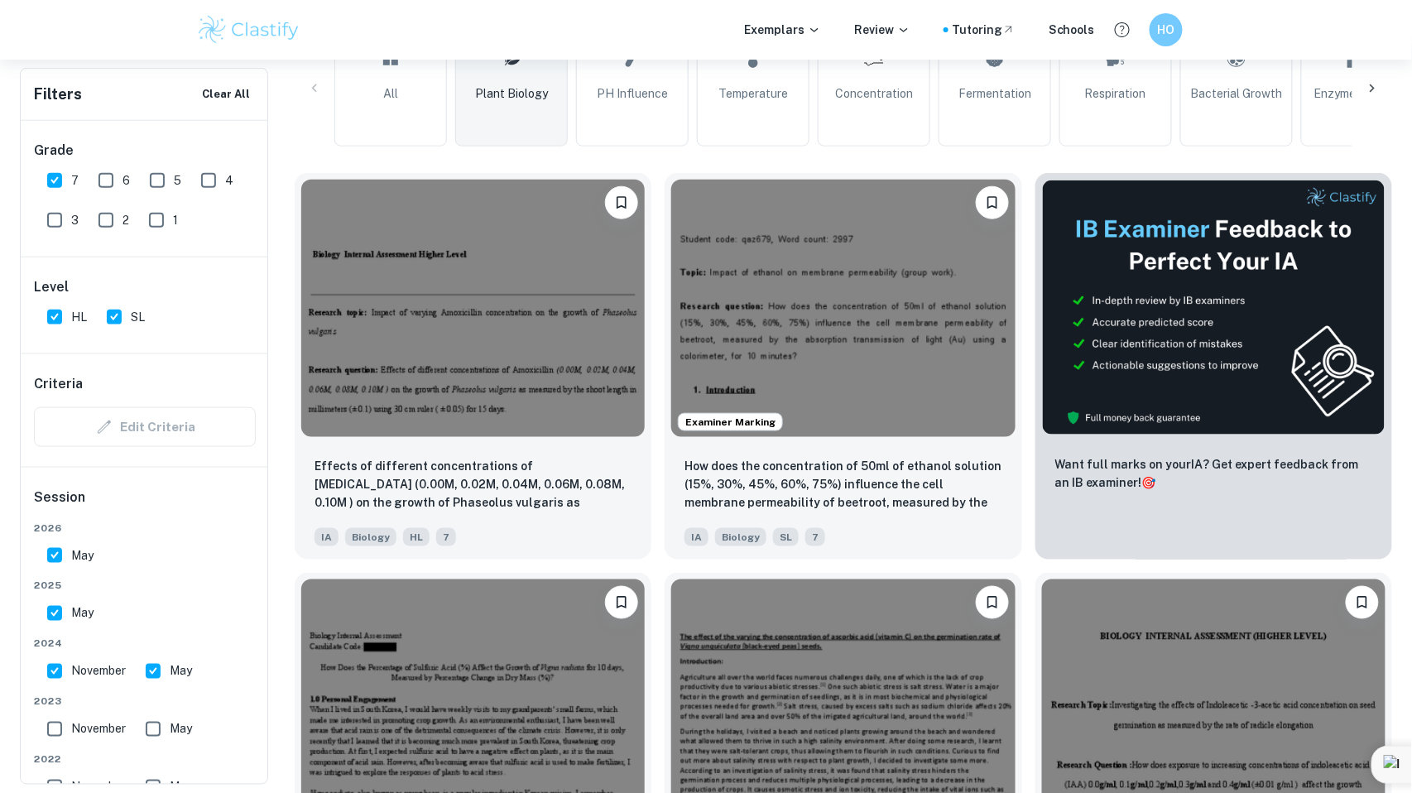
scroll to position [475, 0]
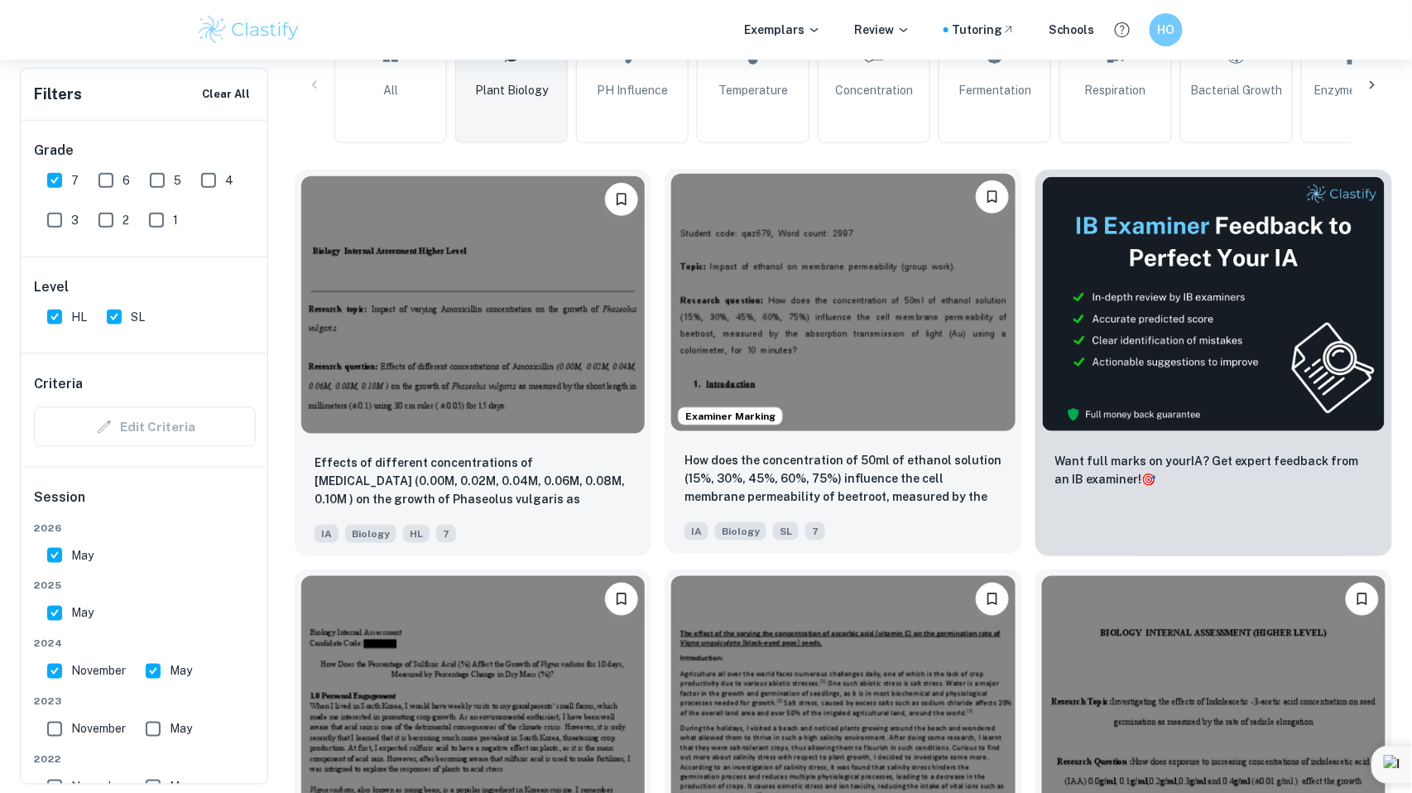
click at [852, 365] on img at bounding box center [842, 302] width 343 height 257
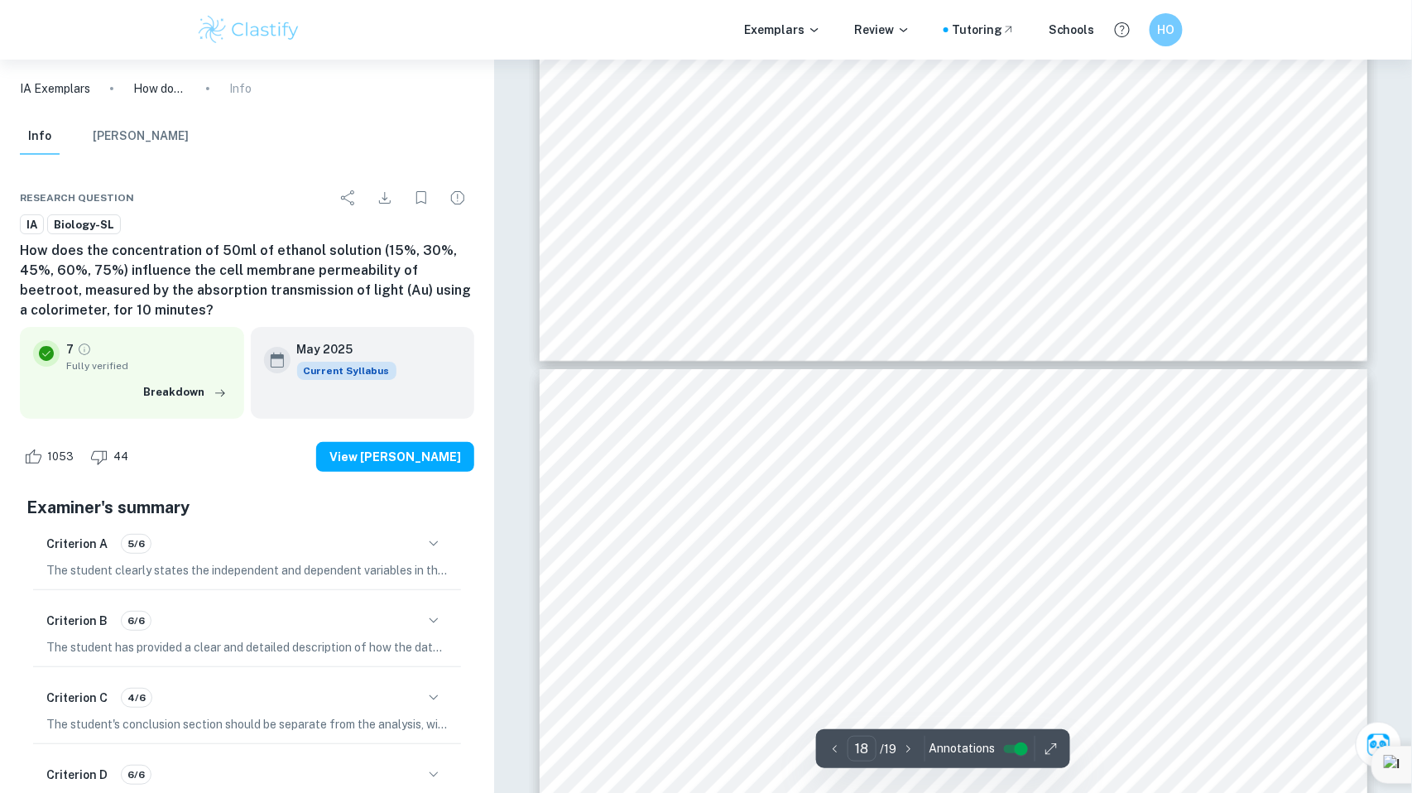
type input "19"
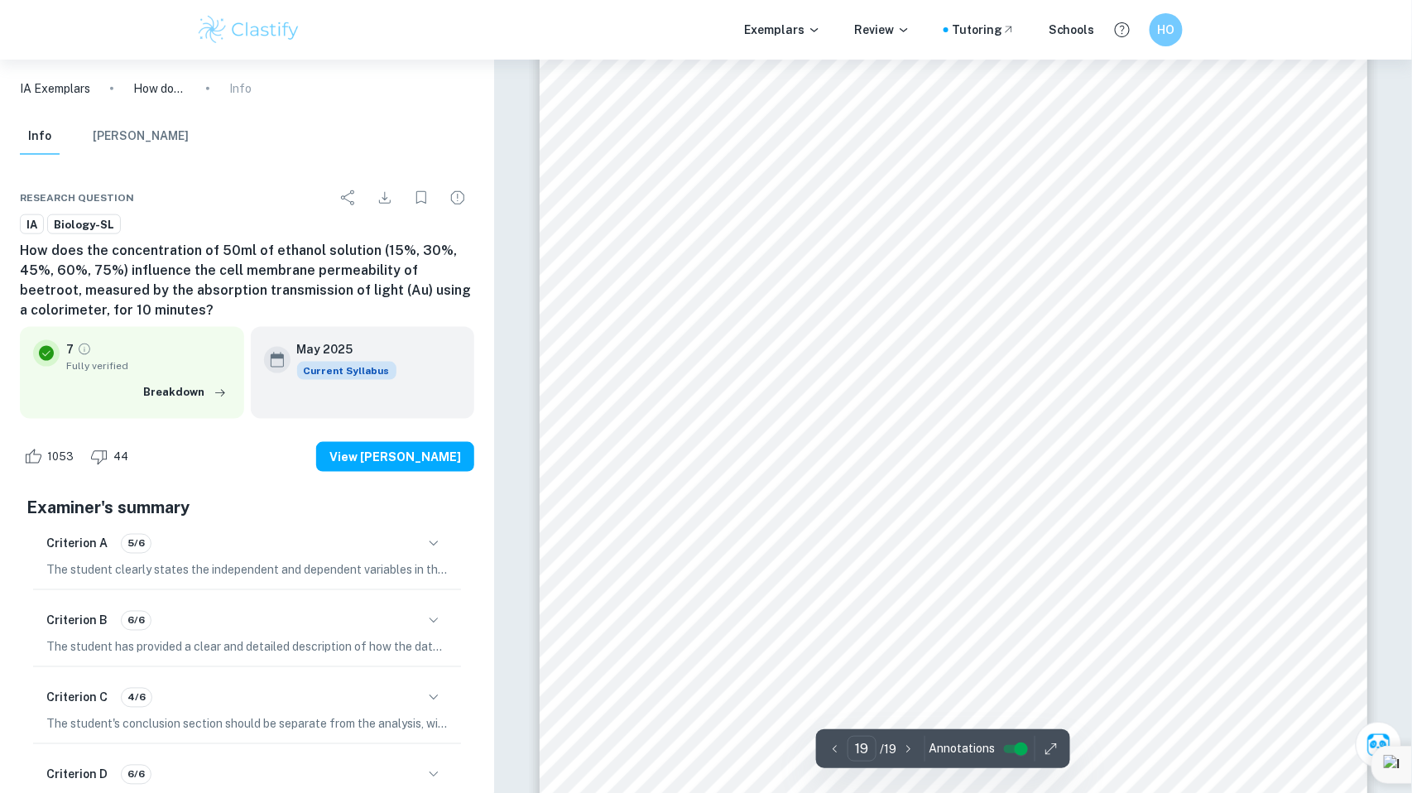
scroll to position [21682, 0]
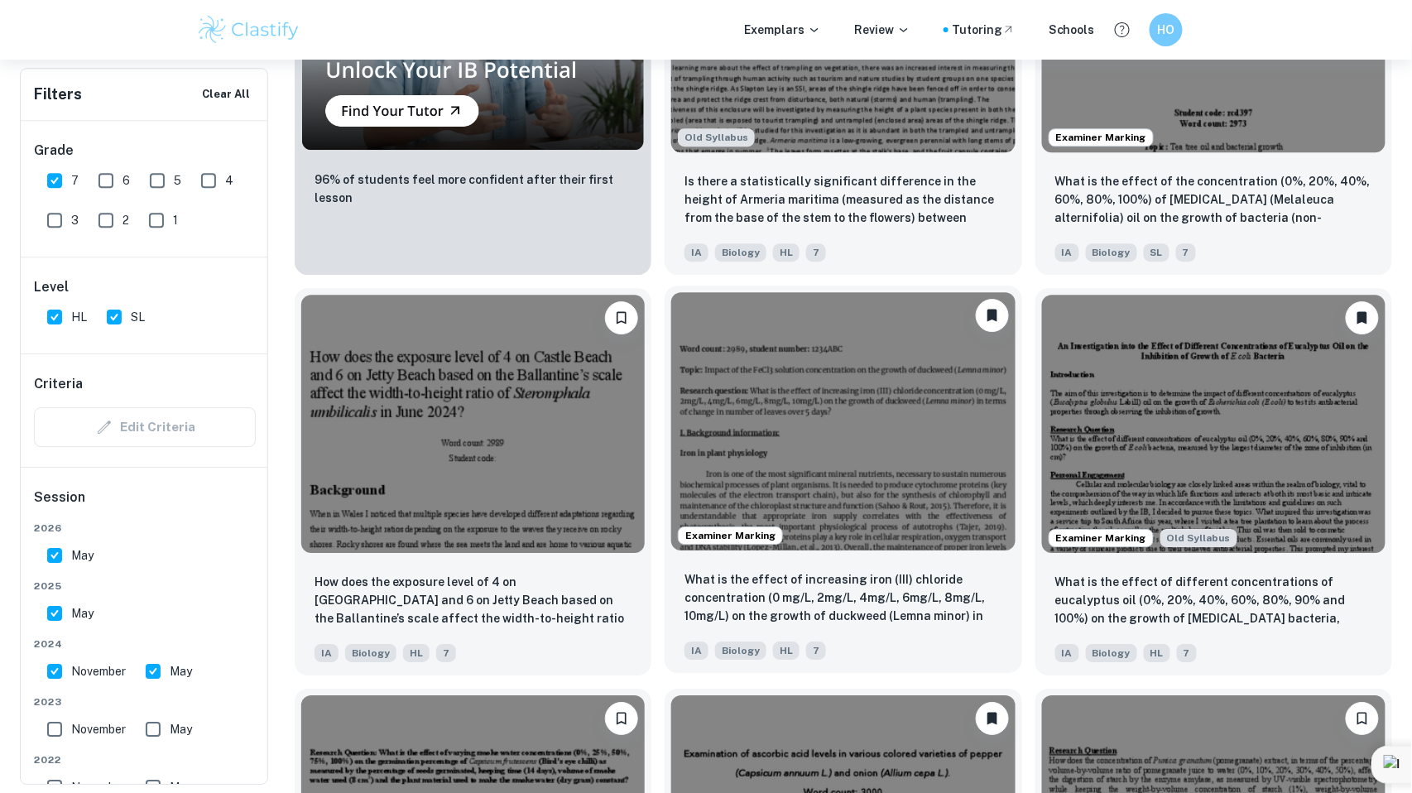
scroll to position [1870, 0]
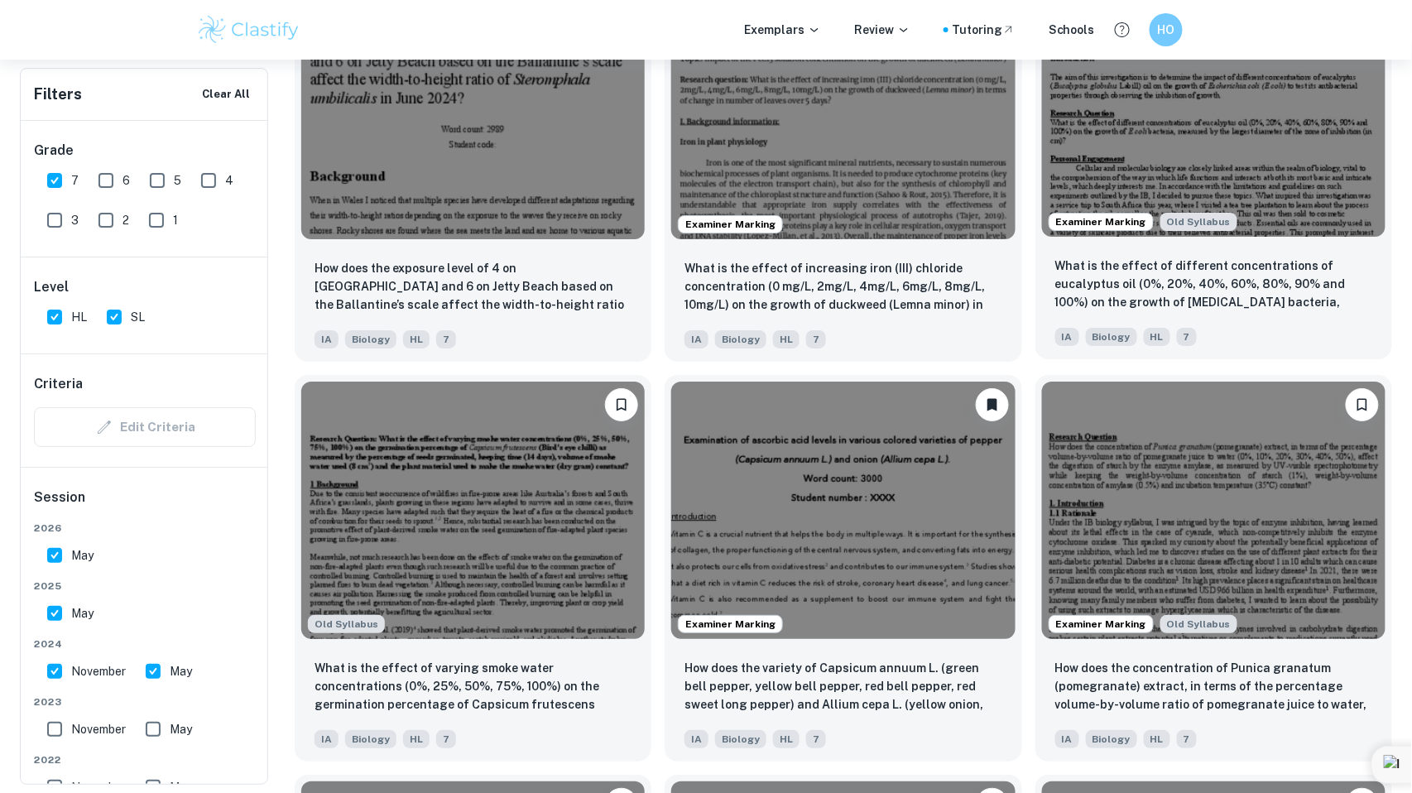
click at [1232, 319] on div "What is the effect of different concentrations of eucalyptus oil (0%, 20%, 40%,…" at bounding box center [1213, 301] width 357 height 116
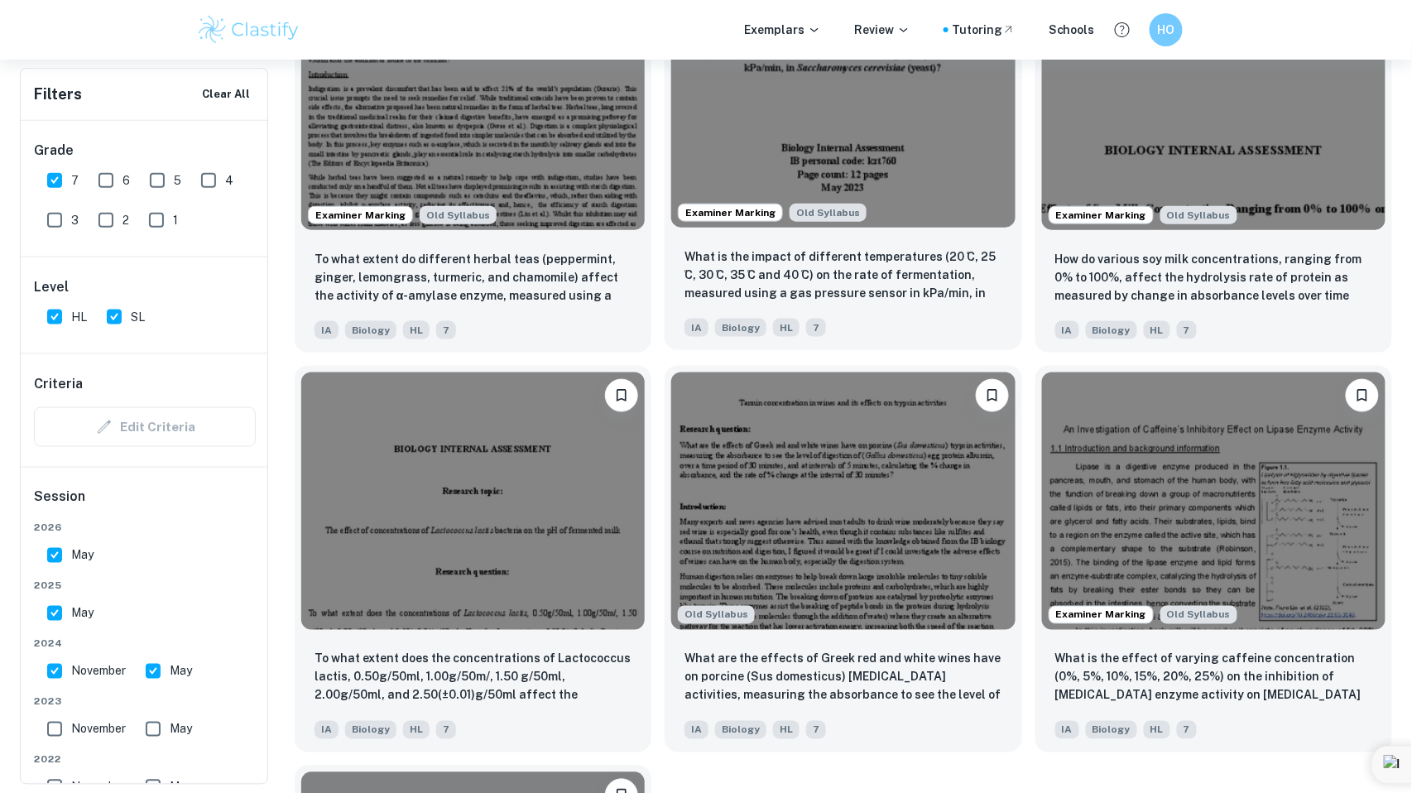
scroll to position [3043, 0]
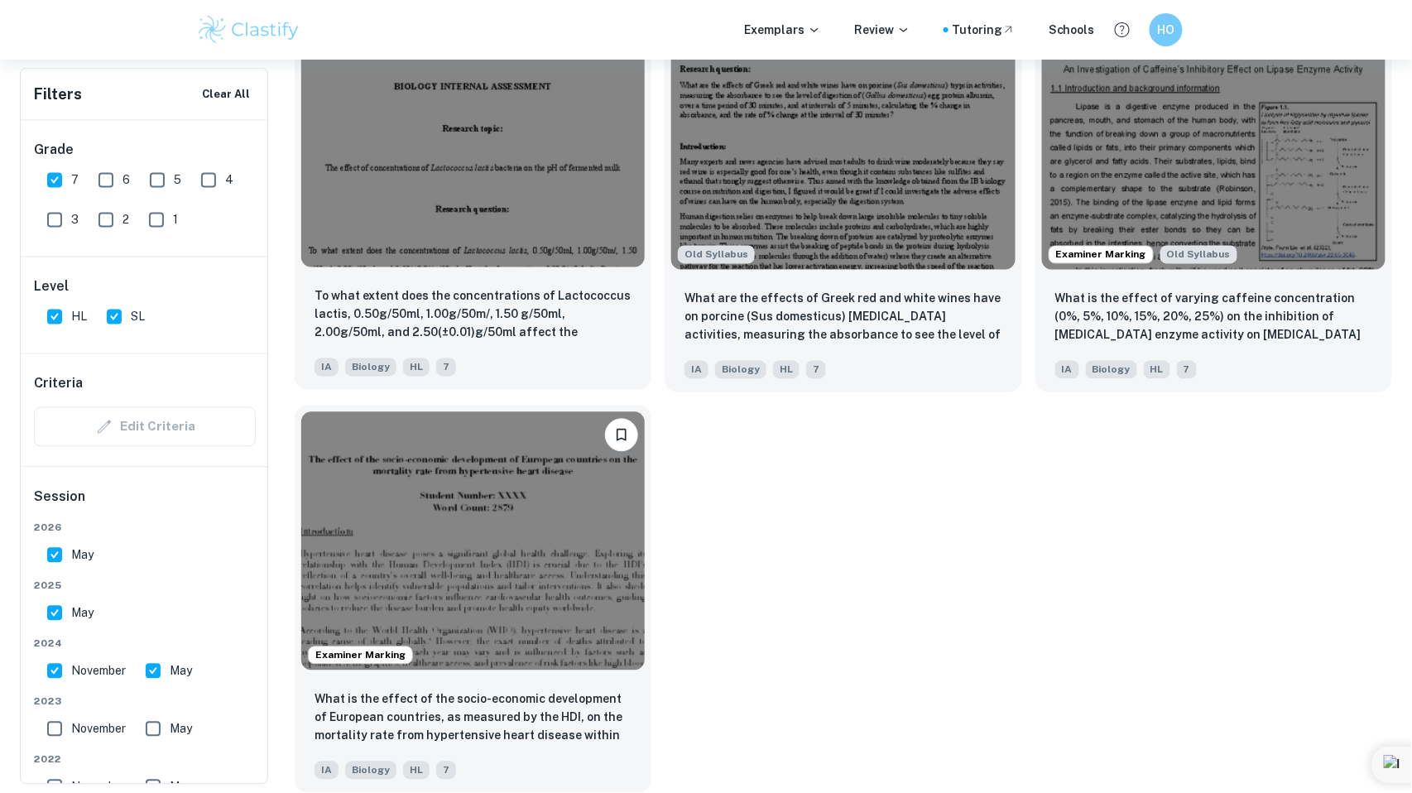
click at [573, 151] on img at bounding box center [472, 138] width 343 height 257
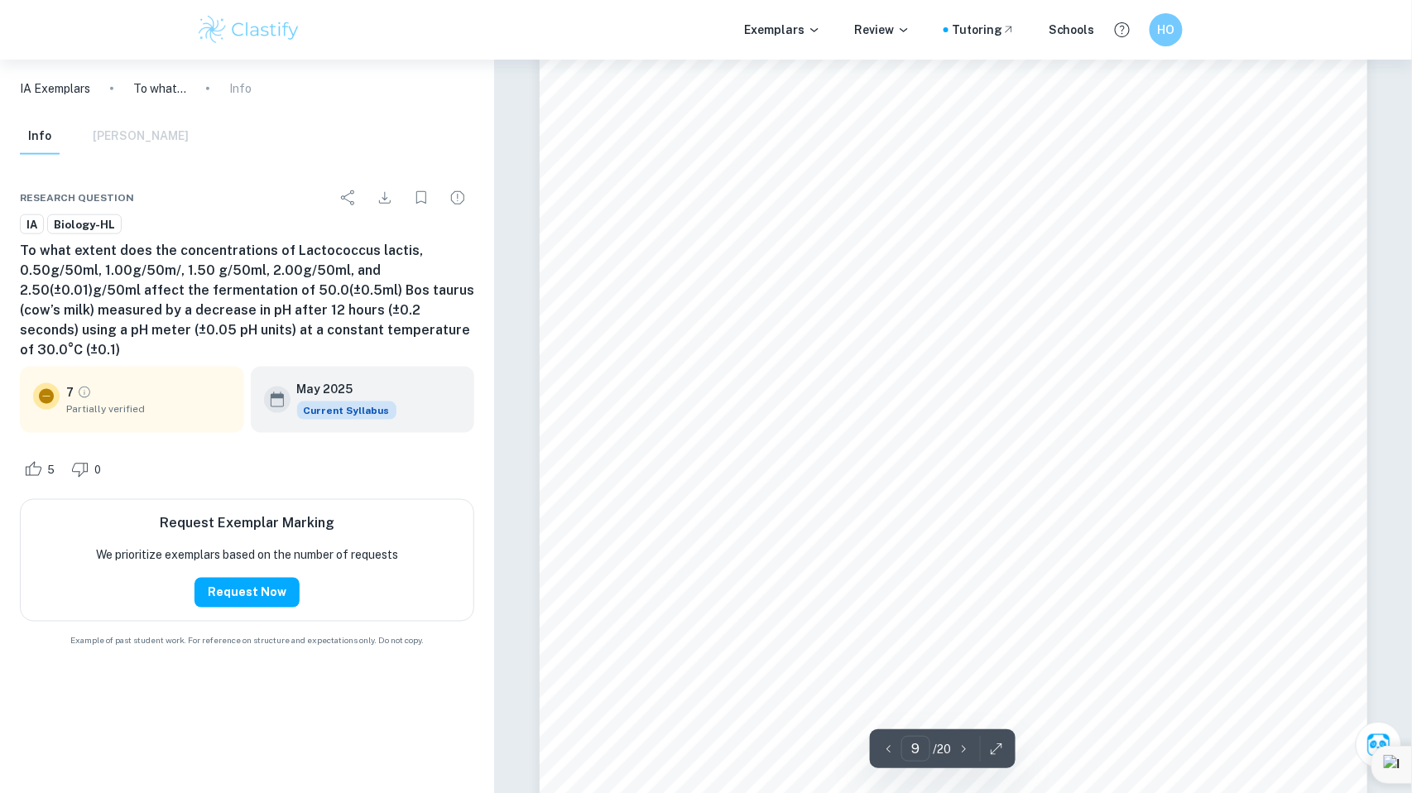
scroll to position [8766, 0]
type input "15"
